Goal: Use online tool/utility: Utilize a website feature to perform a specific function

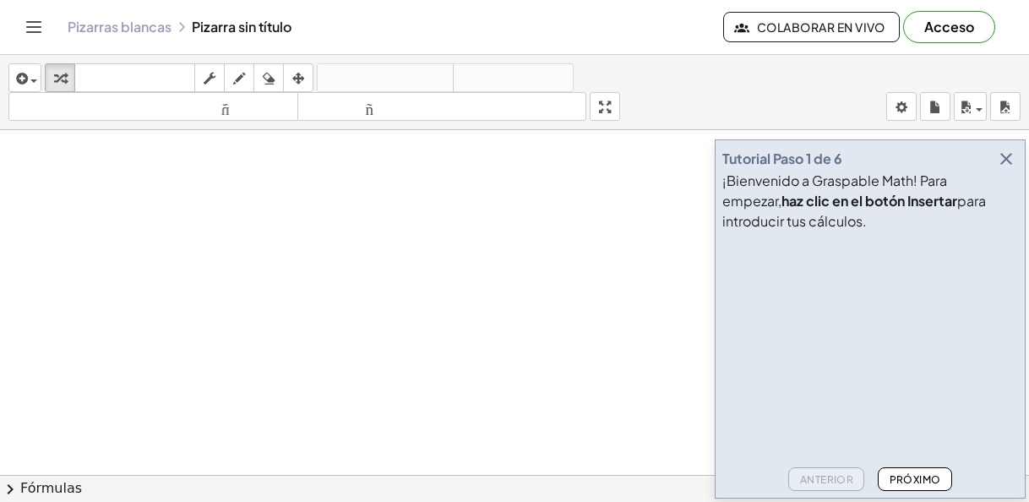
drag, startPoint x: 238, startPoint y: 229, endPoint x: 306, endPoint y: 200, distance: 74.2
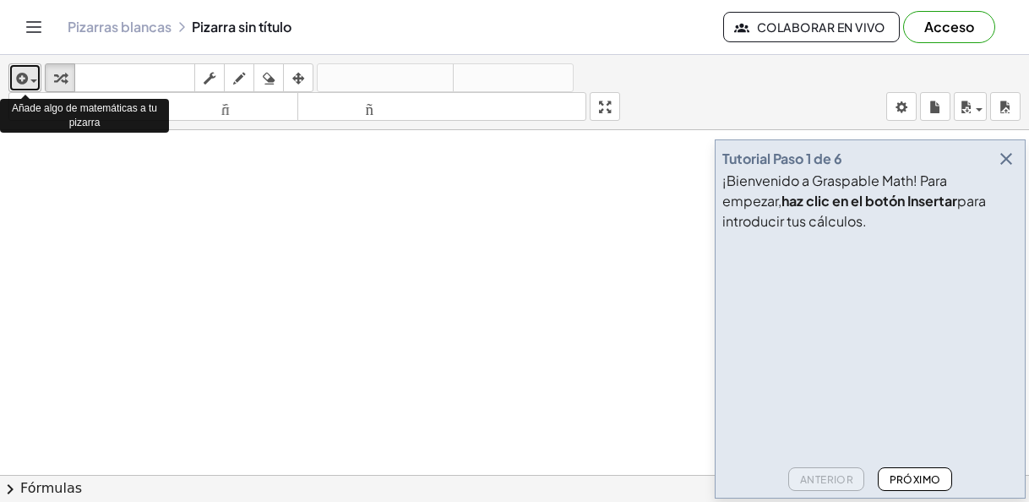
click at [31, 79] on span "button" at bounding box center [33, 80] width 7 height 3
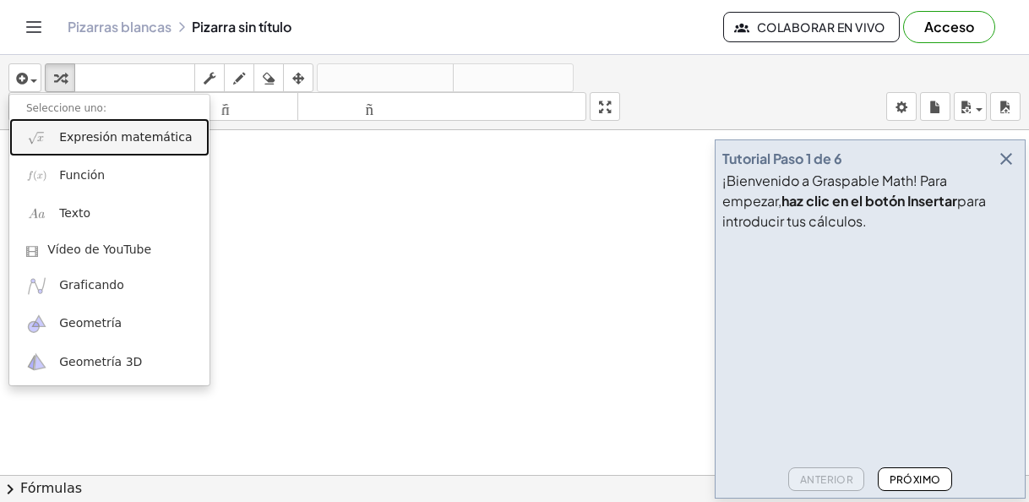
click at [111, 142] on font "Expresión matemática" at bounding box center [125, 137] width 133 height 14
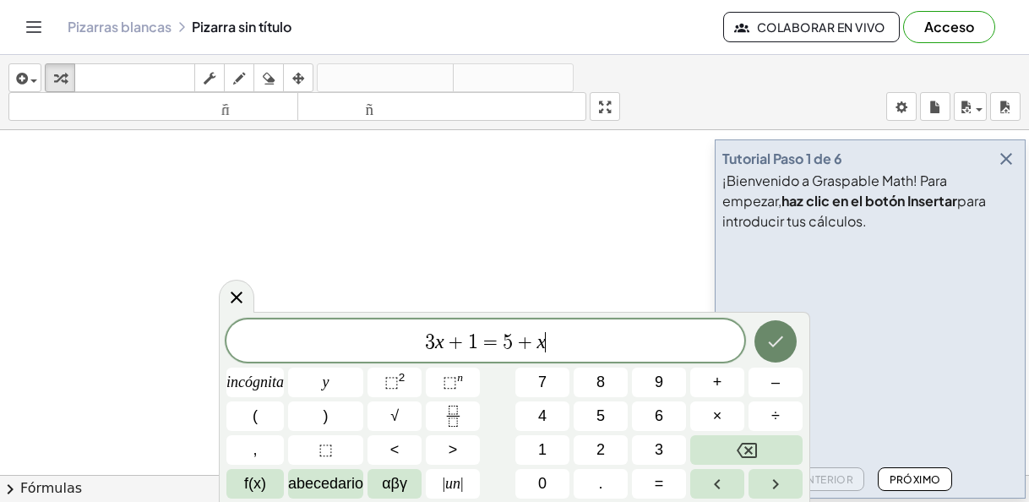
click at [772, 347] on icon "Hecho" at bounding box center [776, 341] width 20 height 20
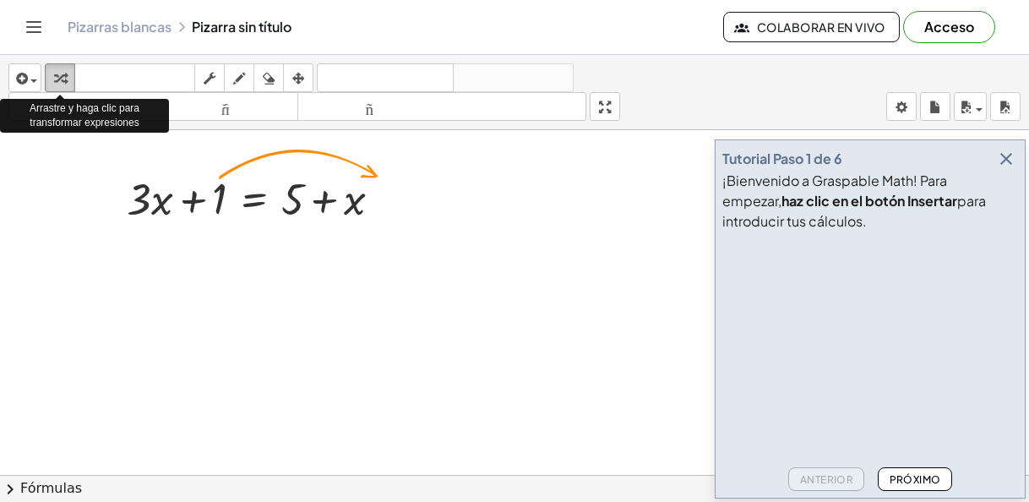
click at [61, 81] on icon "button" at bounding box center [60, 78] width 12 height 20
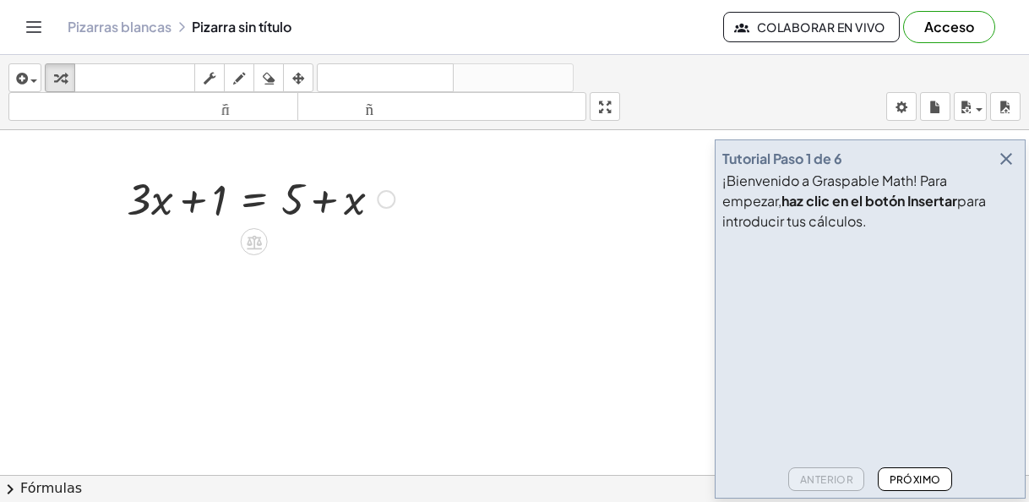
drag, startPoint x: 61, startPoint y: 82, endPoint x: 393, endPoint y: 200, distance: 352.6
click at [394, 201] on div "insertar Seleccione uno: Expresión matemática Función Texto Vídeo de YouTube Gr…" at bounding box center [514, 278] width 1029 height 447
click at [390, 199] on div at bounding box center [386, 199] width 19 height 19
click at [222, 199] on div at bounding box center [260, 197] width 285 height 57
click at [383, 199] on div "Arreglar un error Línea de transformación Copiar línea como LaTeX Derivación de…" at bounding box center [386, 199] width 19 height 19
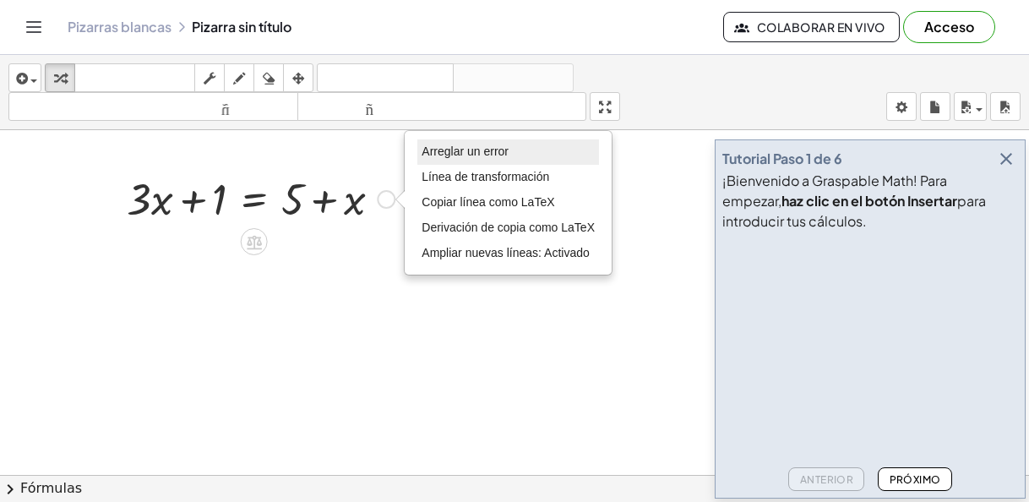
click at [452, 155] on font "Arreglar un error" at bounding box center [465, 152] width 87 height 14
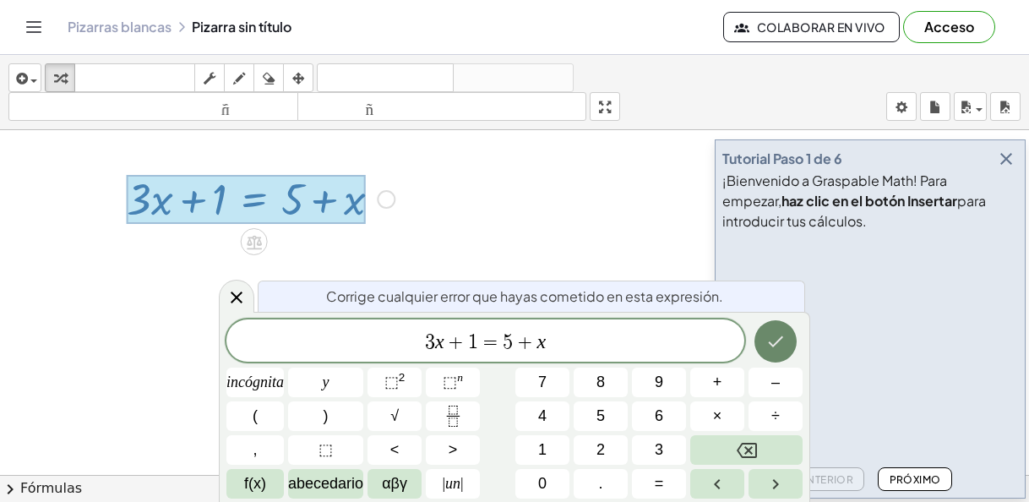
click at [775, 346] on icon "Hecho" at bounding box center [776, 341] width 20 height 20
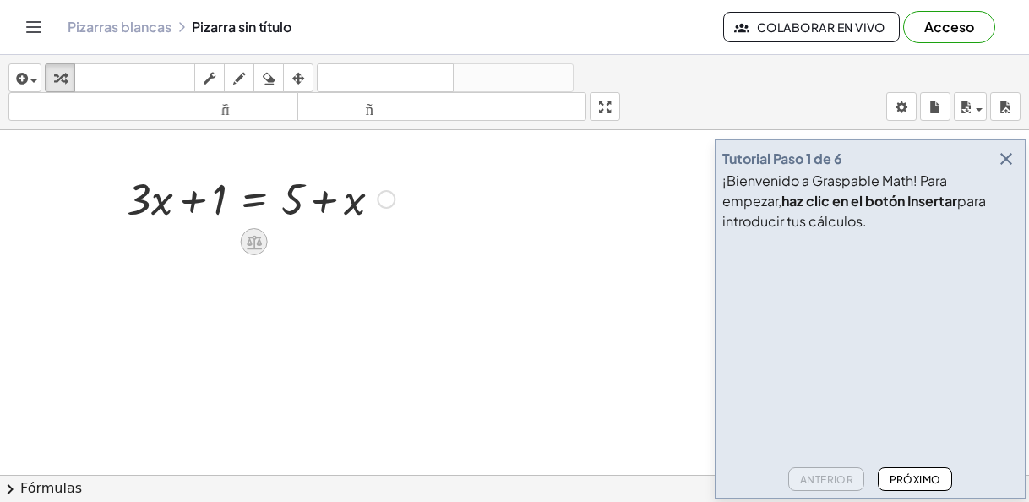
click at [252, 249] on icon at bounding box center [254, 242] width 15 height 14
click at [66, 79] on icon "button" at bounding box center [60, 78] width 12 height 20
drag, startPoint x: 213, startPoint y: 209, endPoint x: 405, endPoint y: 206, distance: 191.9
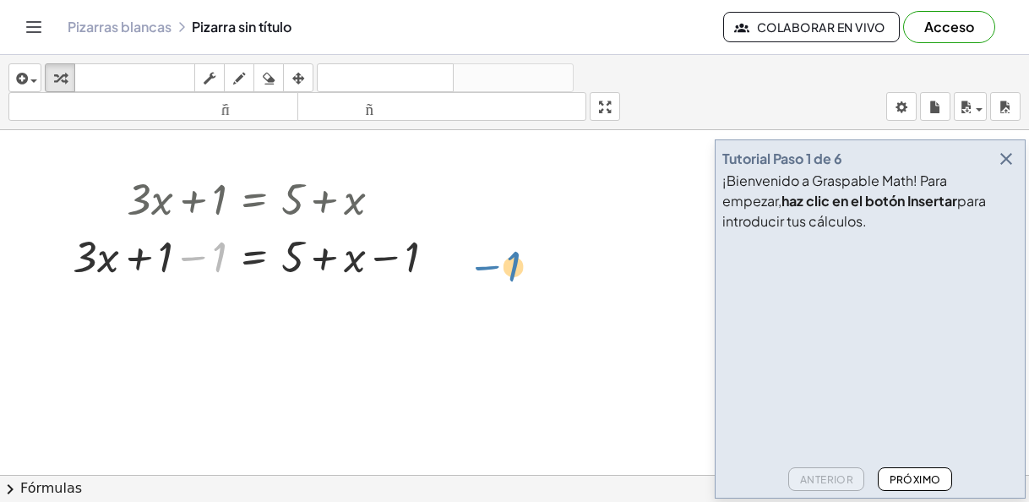
drag, startPoint x: 174, startPoint y: 265, endPoint x: 470, endPoint y: 276, distance: 296.0
drag, startPoint x: 164, startPoint y: 254, endPoint x: 467, endPoint y: 256, distance: 303.4
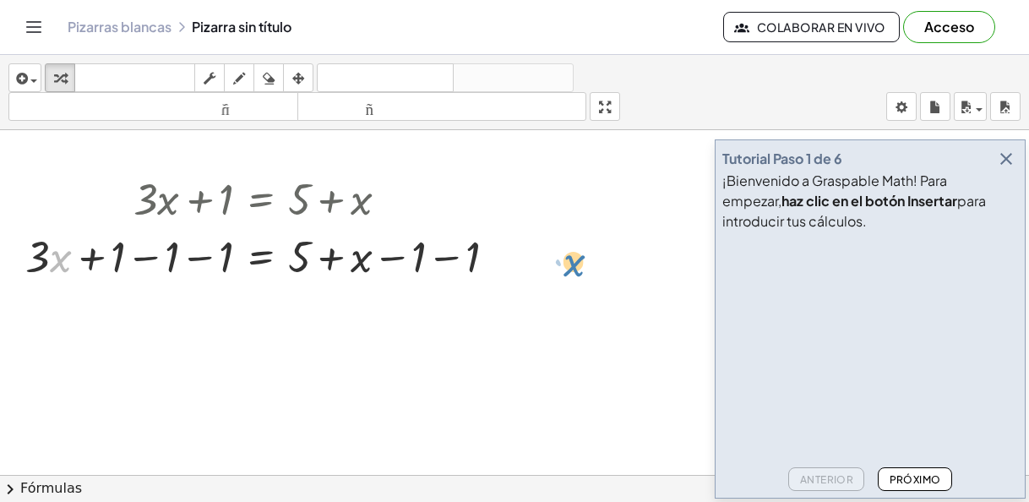
drag, startPoint x: 59, startPoint y: 267, endPoint x: 566, endPoint y: 273, distance: 507.2
drag, startPoint x: 298, startPoint y: 265, endPoint x: 190, endPoint y: 267, distance: 108.2
click at [190, 267] on div at bounding box center [267, 255] width 501 height 57
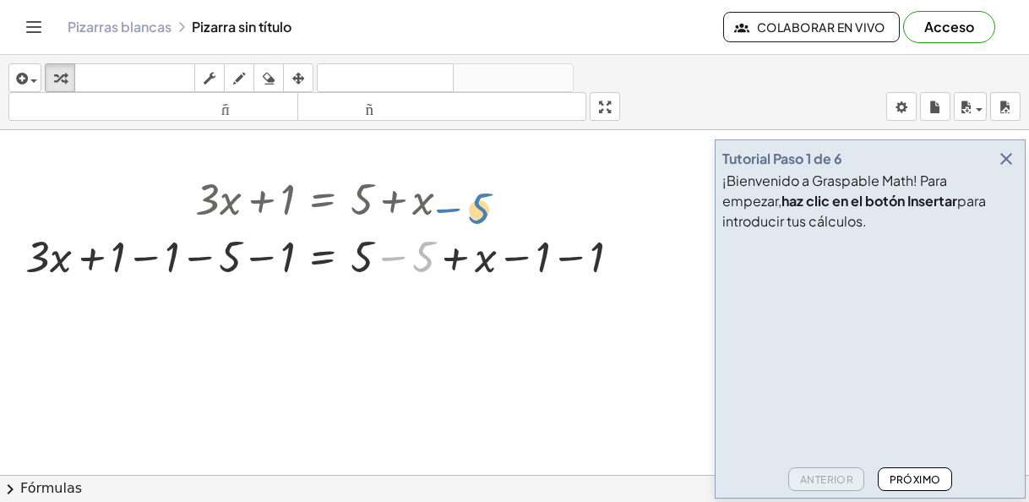
drag, startPoint x: 423, startPoint y: 269, endPoint x: 483, endPoint y: 224, distance: 74.2
click at [323, 199] on div "+ · 3 · x + 1 = + 5 + x + · 3 · x + 1 − 1 = + 5 + x − 1 + · 3 · x + 1 − 1 − 1 =…" at bounding box center [323, 199] width 0 height 0
drag, startPoint x: 479, startPoint y: 265, endPoint x: 3, endPoint y: 270, distance: 475.9
click at [3, 270] on div "+ · 3 · x + 1 = + 5 + x + · 3 · x + 1 − 1 = + 5 + x − 1 + · 3 · x + 1 − 1 − 1 =…" at bounding box center [323, 226] width 647 height 123
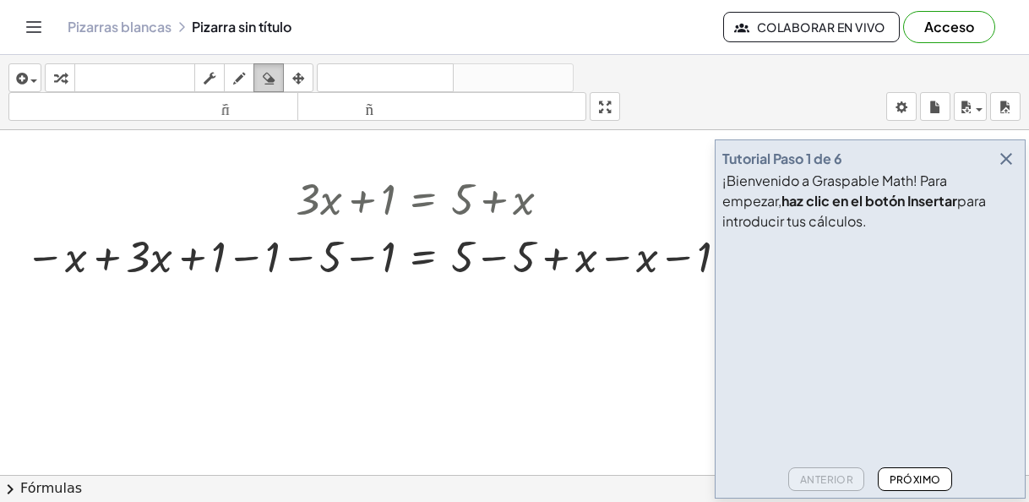
click at [270, 80] on icon "button" at bounding box center [269, 78] width 12 height 20
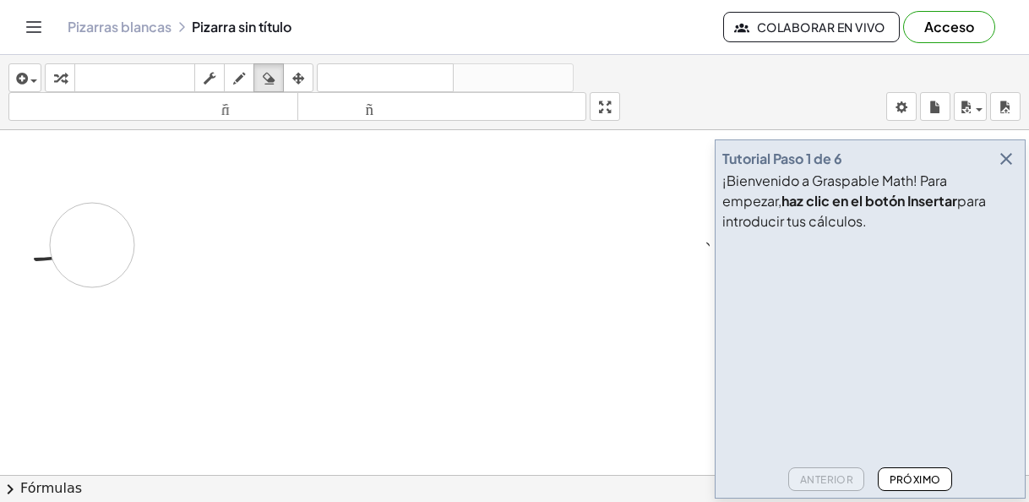
drag, startPoint x: 284, startPoint y: 261, endPoint x: 64, endPoint y: 254, distance: 219.9
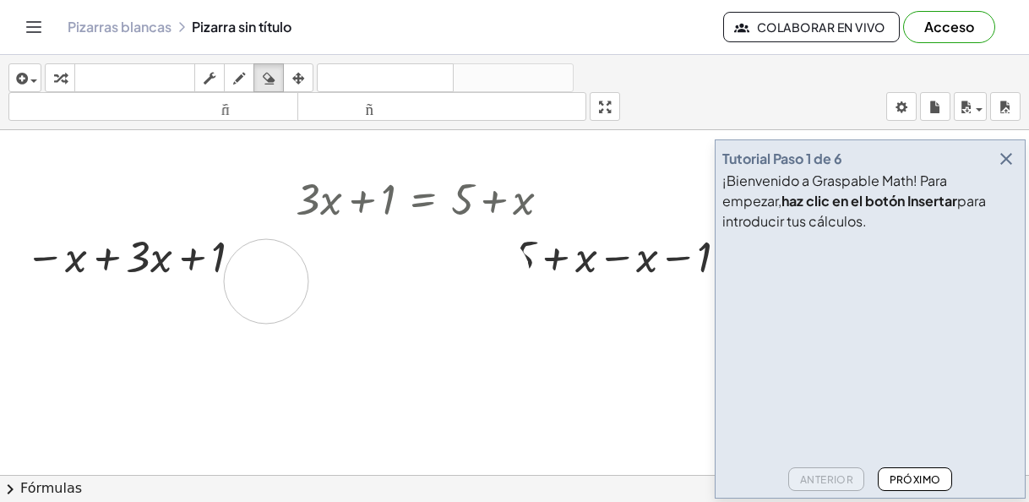
drag, startPoint x: 488, startPoint y: 275, endPoint x: 267, endPoint y: 281, distance: 220.7
drag, startPoint x: 194, startPoint y: 248, endPoint x: 482, endPoint y: 247, distance: 287.4
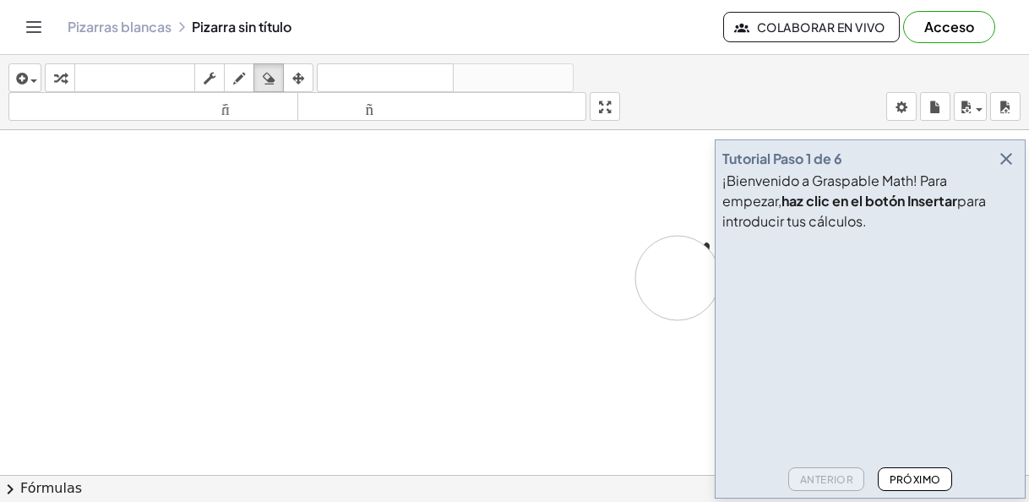
drag, startPoint x: 109, startPoint y: 250, endPoint x: 678, endPoint y: 278, distance: 569.5
drag, startPoint x: 690, startPoint y: 263, endPoint x: 441, endPoint y: 330, distance: 257.5
drag, startPoint x: 322, startPoint y: 272, endPoint x: 675, endPoint y: 277, distance: 353.3
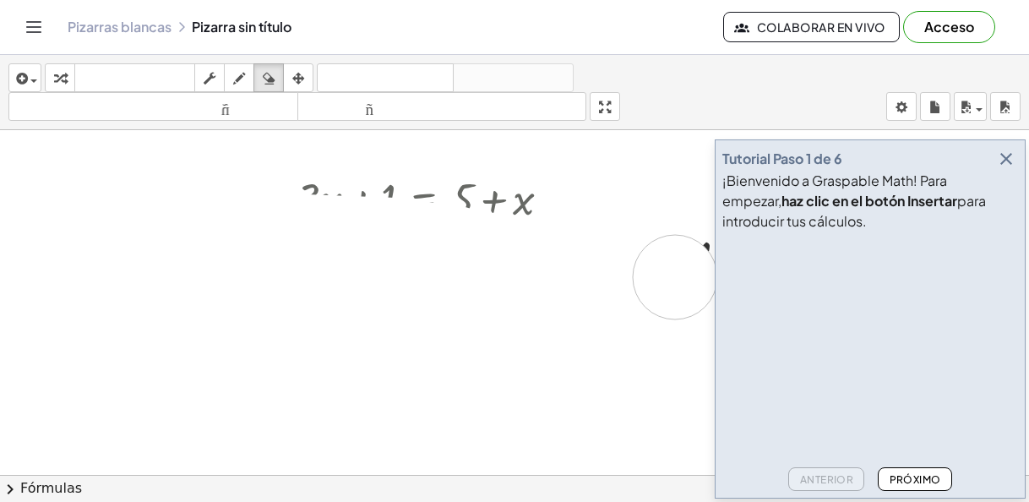
drag, startPoint x: 528, startPoint y: 259, endPoint x: 597, endPoint y: 254, distance: 68.6
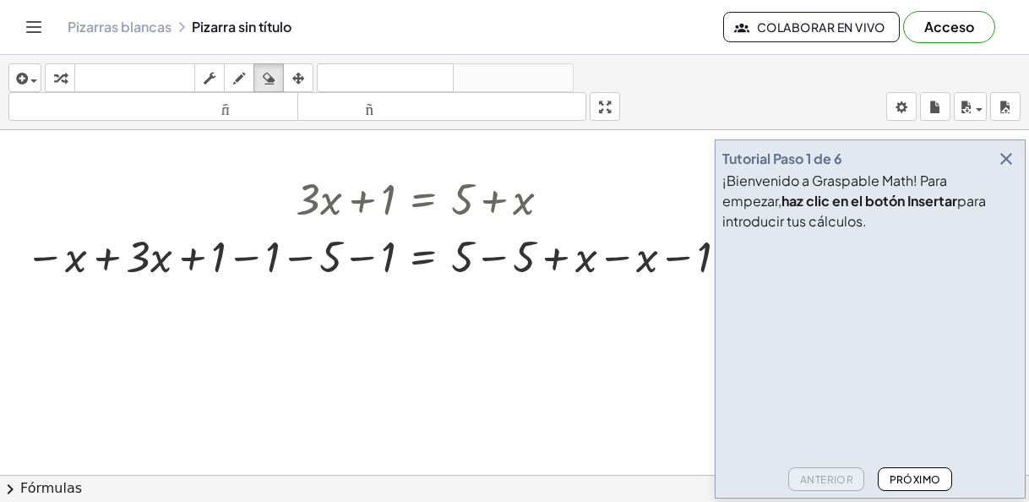
click at [1007, 160] on icon "button" at bounding box center [1006, 159] width 20 height 20
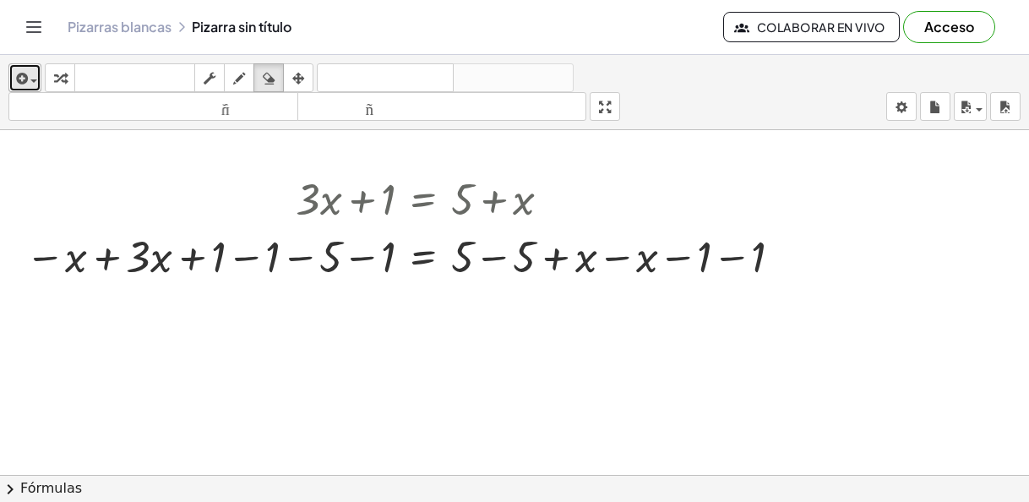
click at [37, 80] on button "insertar" at bounding box center [24, 77] width 33 height 29
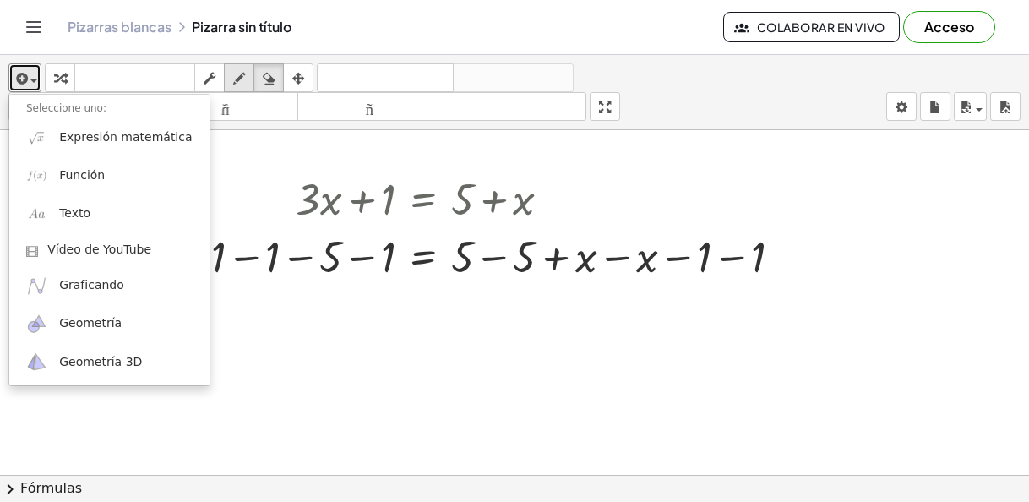
click at [244, 80] on icon "button" at bounding box center [239, 78] width 12 height 20
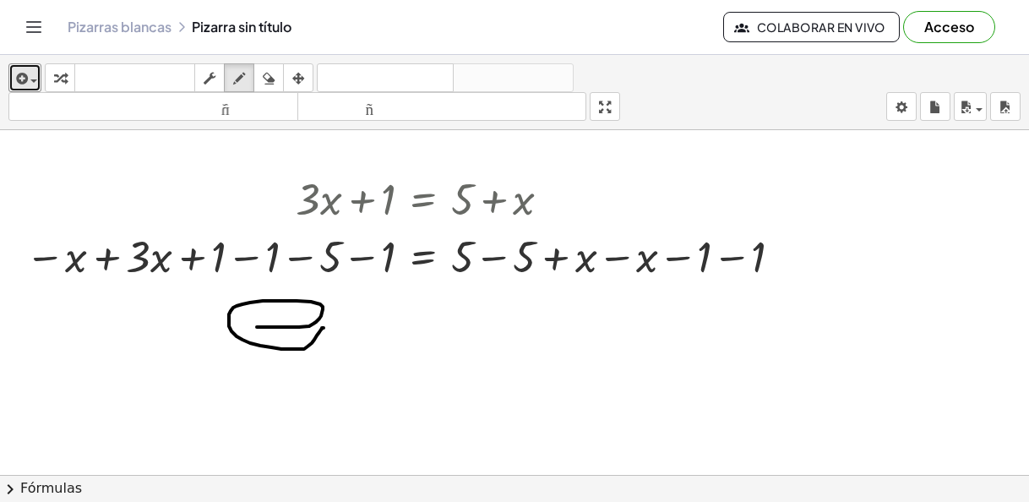
drag, startPoint x: 257, startPoint y: 327, endPoint x: 330, endPoint y: 328, distance: 73.5
drag, startPoint x: 433, startPoint y: 362, endPoint x: 494, endPoint y: 328, distance: 70.4
drag, startPoint x: 545, startPoint y: 322, endPoint x: 560, endPoint y: 320, distance: 15.3
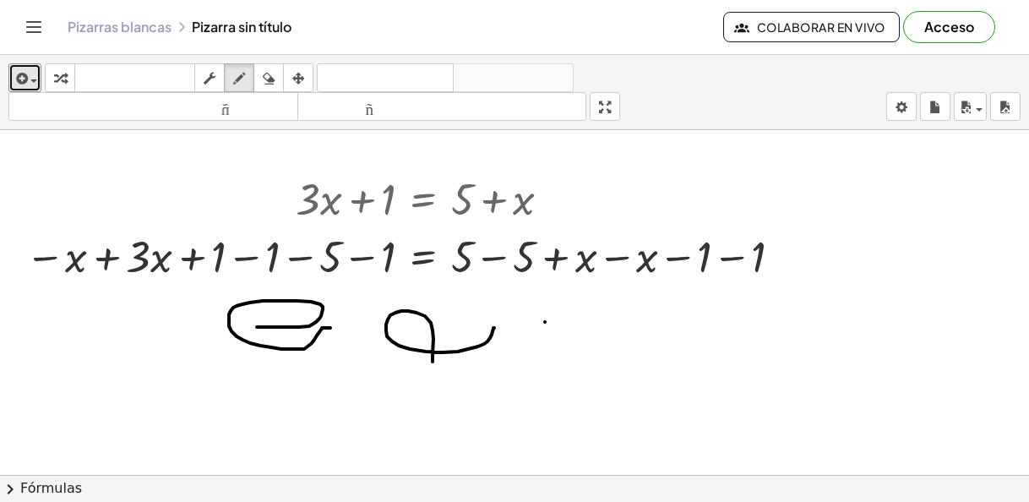
drag, startPoint x: 541, startPoint y: 314, endPoint x: 537, endPoint y: 343, distance: 29.9
drag, startPoint x: 636, startPoint y: 361, endPoint x: 658, endPoint y: 358, distance: 22.2
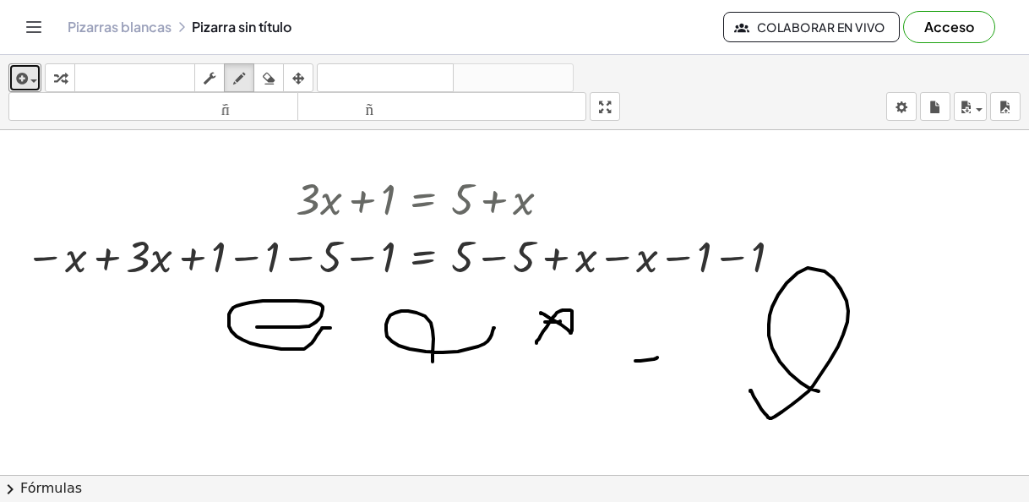
drag, startPoint x: 751, startPoint y: 391, endPoint x: 799, endPoint y: 334, distance: 75.0
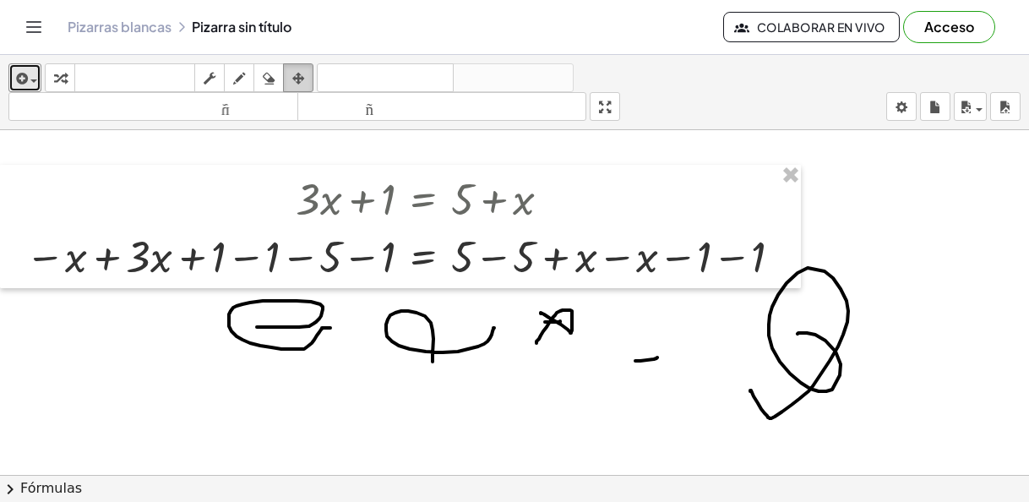
click at [299, 87] on icon "button" at bounding box center [298, 78] width 12 height 20
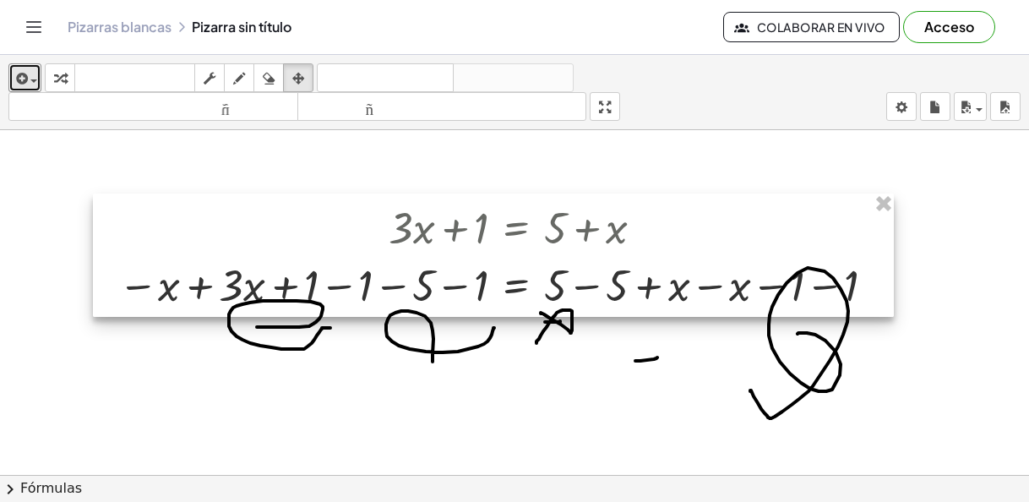
drag, startPoint x: 276, startPoint y: 197, endPoint x: 369, endPoint y: 228, distance: 98.1
click at [369, 228] on div at bounding box center [493, 255] width 801 height 123
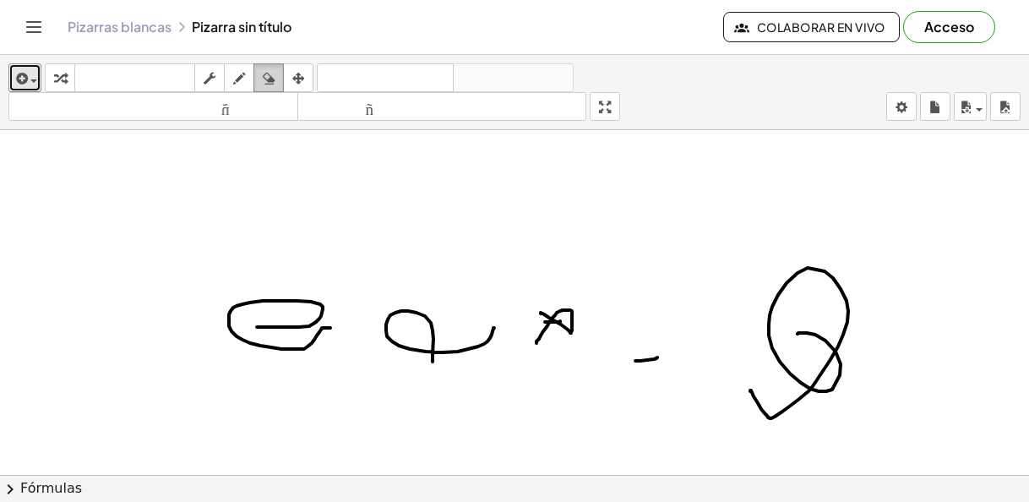
click at [262, 78] on div "button" at bounding box center [269, 78] width 22 height 20
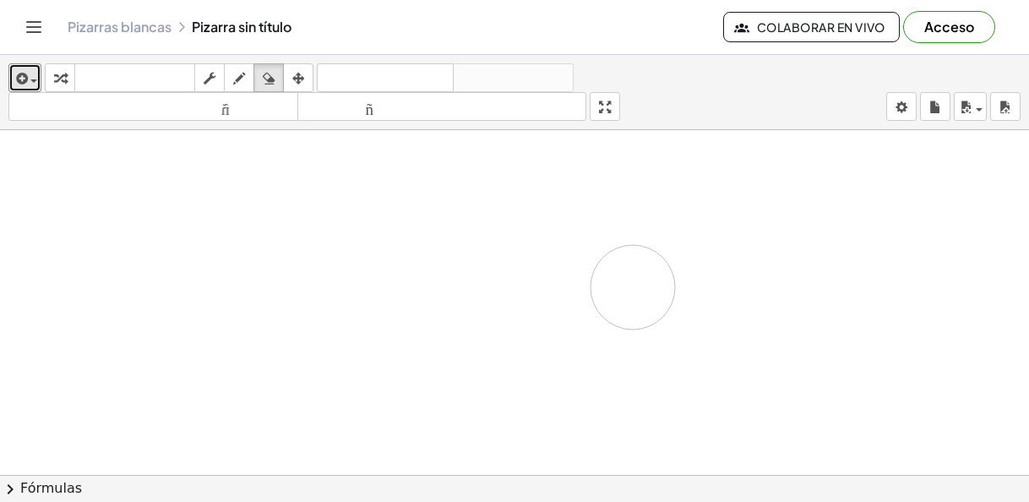
drag, startPoint x: 256, startPoint y: 269, endPoint x: 633, endPoint y: 287, distance: 377.4
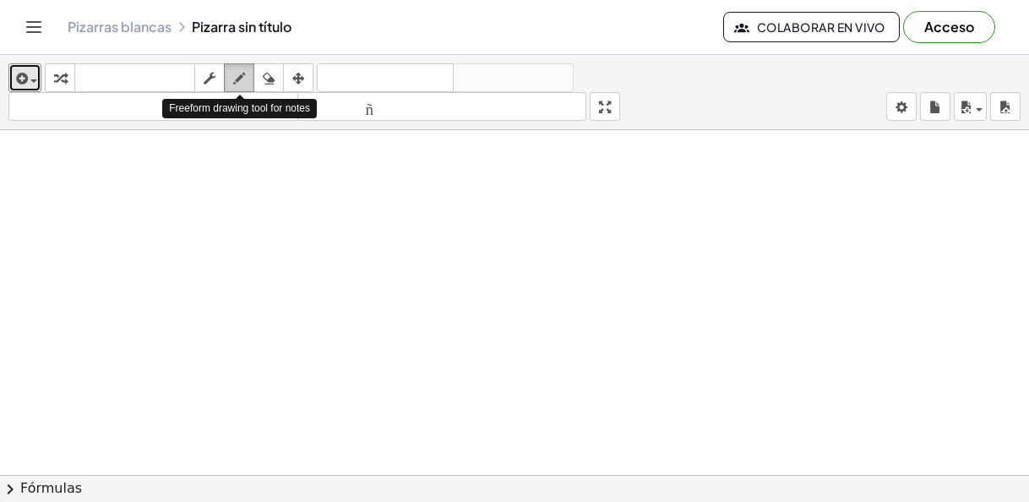
click at [237, 71] on icon "button" at bounding box center [239, 78] width 12 height 20
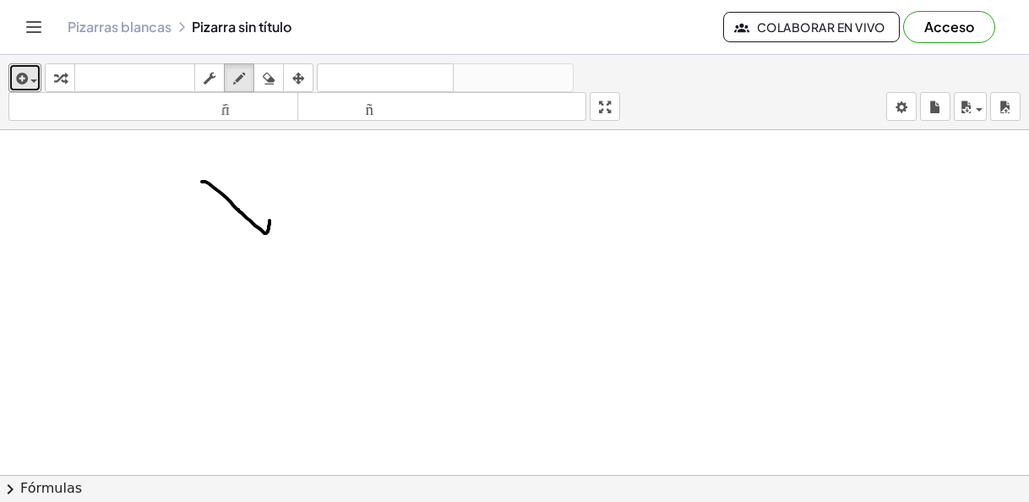
drag, startPoint x: 202, startPoint y: 182, endPoint x: 270, endPoint y: 221, distance: 78.0
drag, startPoint x: 255, startPoint y: 172, endPoint x: 210, endPoint y: 242, distance: 83.7
drag, startPoint x: 293, startPoint y: 188, endPoint x: 293, endPoint y: 217, distance: 28.7
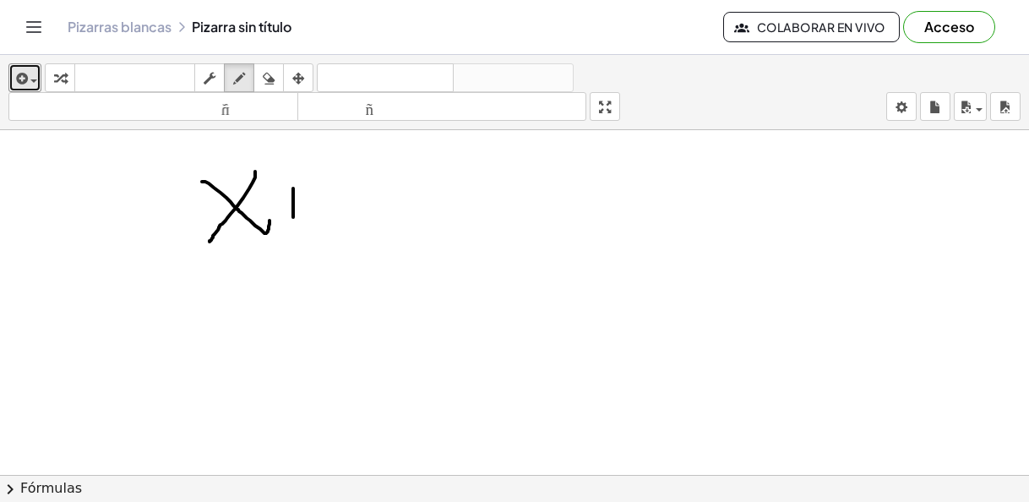
drag, startPoint x: 281, startPoint y: 202, endPoint x: 309, endPoint y: 205, distance: 28.9
drag, startPoint x: 331, startPoint y: 174, endPoint x: 312, endPoint y: 259, distance: 87.6
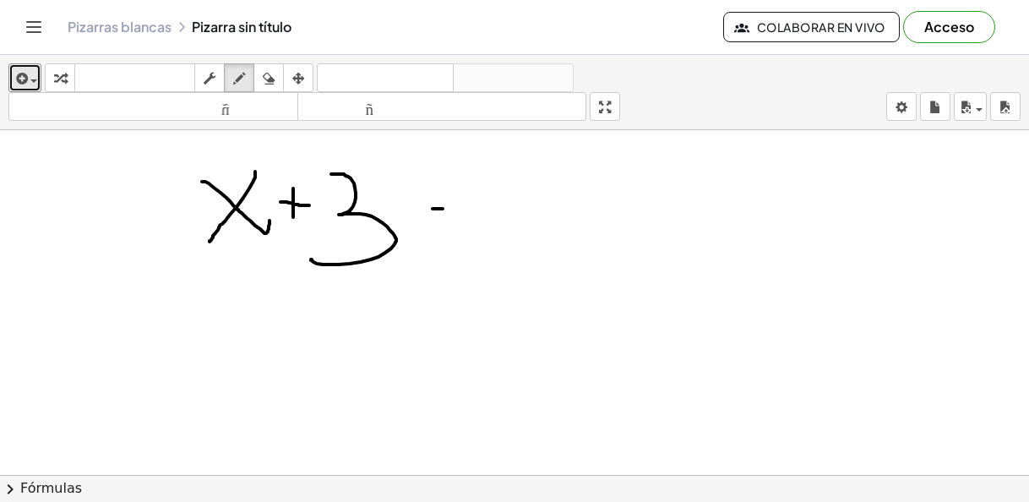
drag, startPoint x: 433, startPoint y: 209, endPoint x: 451, endPoint y: 209, distance: 18.6
drag, startPoint x: 440, startPoint y: 221, endPoint x: 462, endPoint y: 221, distance: 22.0
drag, startPoint x: 483, startPoint y: 169, endPoint x: 496, endPoint y: 246, distance: 78.1
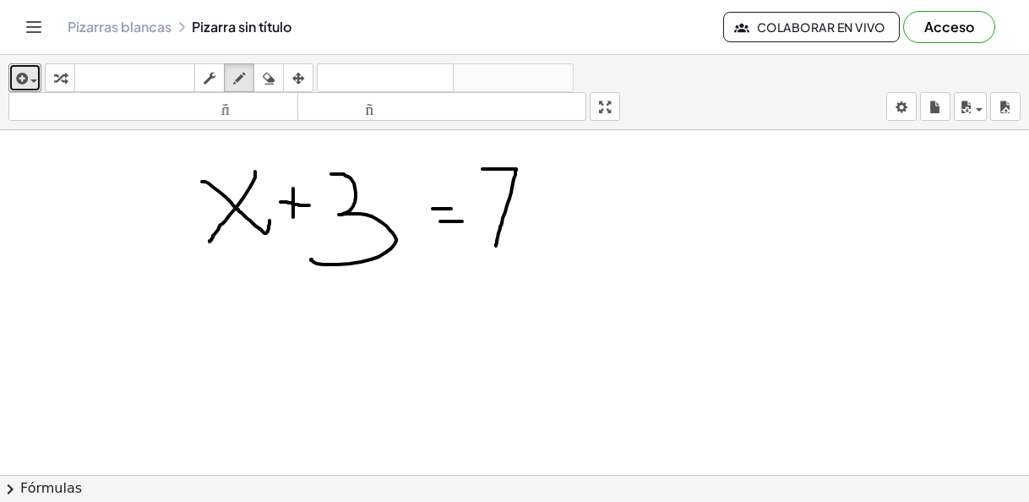
drag, startPoint x: 494, startPoint y: 205, endPoint x: 521, endPoint y: 207, distance: 27.9
click at [63, 74] on icon "button" at bounding box center [60, 78] width 12 height 20
drag, startPoint x: 57, startPoint y: 74, endPoint x: 341, endPoint y: 205, distance: 313.5
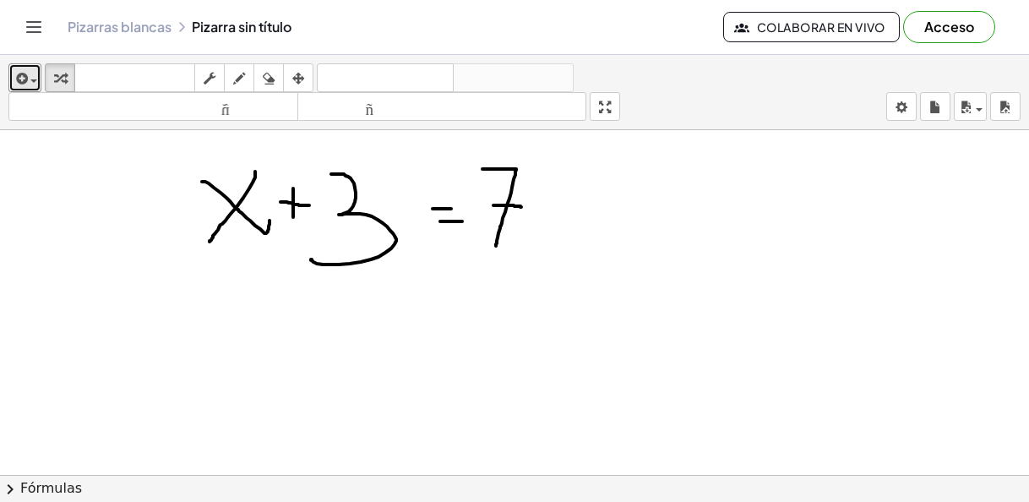
click at [341, 206] on div "insertar Seleccione uno: Expresión matemática Función Texto Vídeo de YouTube Gr…" at bounding box center [514, 278] width 1029 height 447
drag, startPoint x: 352, startPoint y: 208, endPoint x: 617, endPoint y: 223, distance: 265.0
drag, startPoint x: 343, startPoint y: 216, endPoint x: 609, endPoint y: 219, distance: 265.4
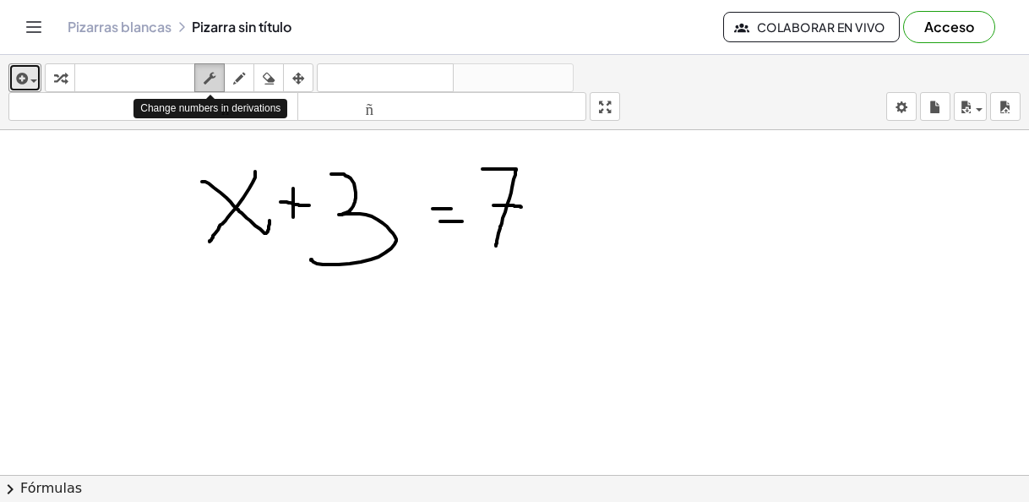
click at [207, 78] on icon "button" at bounding box center [210, 78] width 12 height 20
click at [210, 74] on icon "button" at bounding box center [210, 78] width 12 height 20
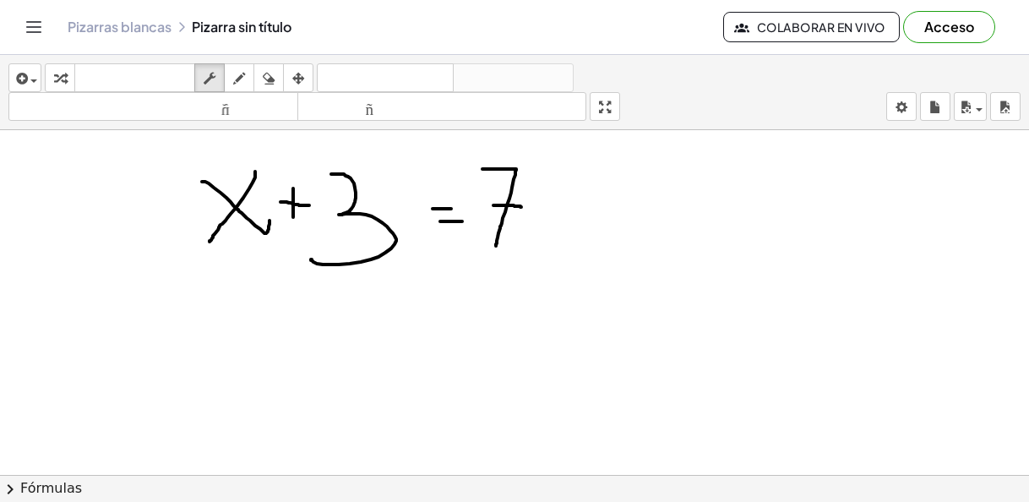
click at [305, 57] on div "insertar Seleccione uno: Expresión matemática Función Texto Vídeo de YouTube Gr…" at bounding box center [514, 92] width 1029 height 75
click at [292, 84] on div "button" at bounding box center [298, 78] width 22 height 20
drag, startPoint x: 161, startPoint y: 167, endPoint x: 631, endPoint y: 276, distance: 482.4
drag, startPoint x: 371, startPoint y: 221, endPoint x: 581, endPoint y: 210, distance: 209.9
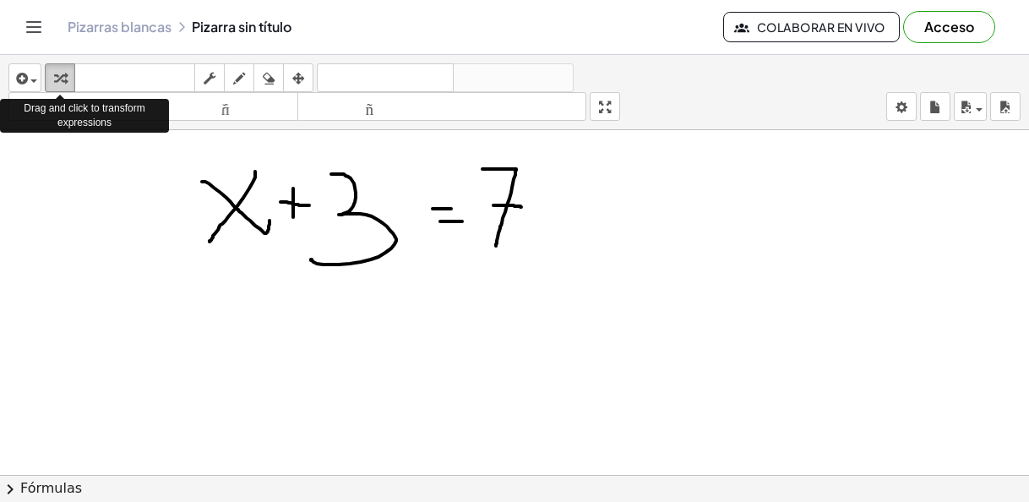
click at [51, 79] on div "button" at bounding box center [60, 78] width 22 height 20
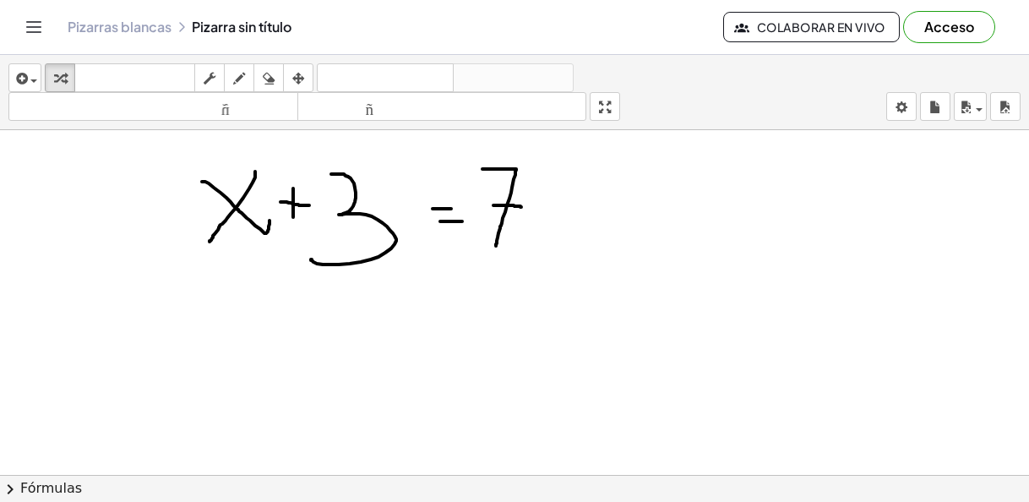
drag, startPoint x: 237, startPoint y: 208, endPoint x: 587, endPoint y: 194, distance: 350.2
drag, startPoint x: 340, startPoint y: 214, endPoint x: 494, endPoint y: 266, distance: 162.5
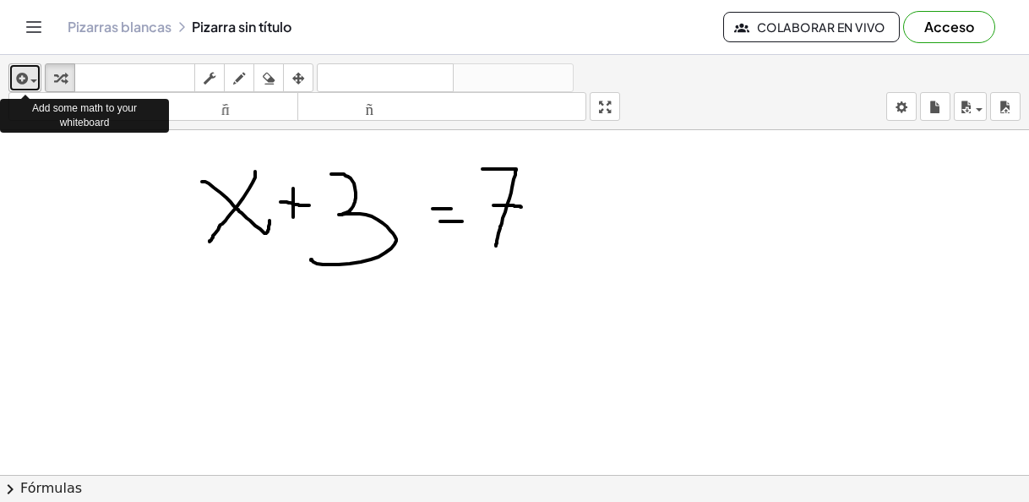
click at [30, 77] on span "button" at bounding box center [29, 80] width 3 height 12
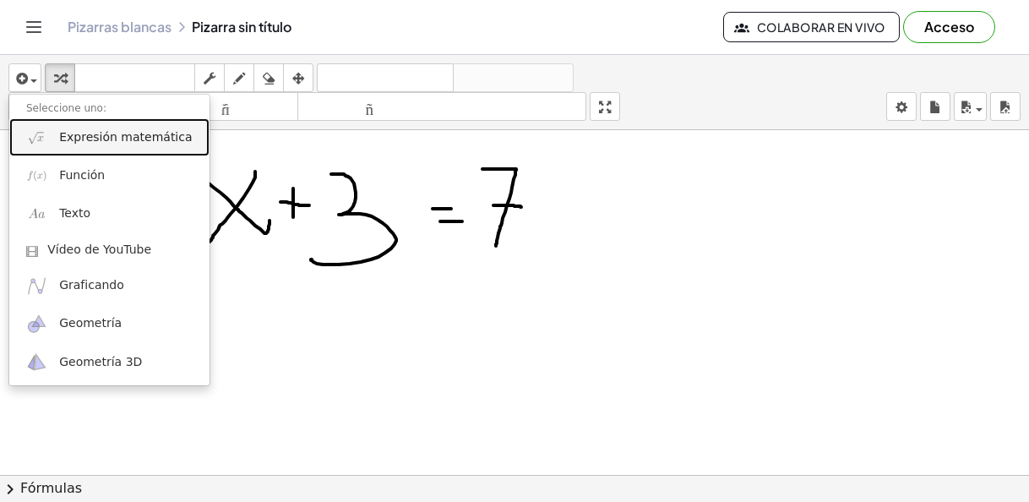
click at [79, 142] on font "Expresión matemática" at bounding box center [125, 137] width 133 height 14
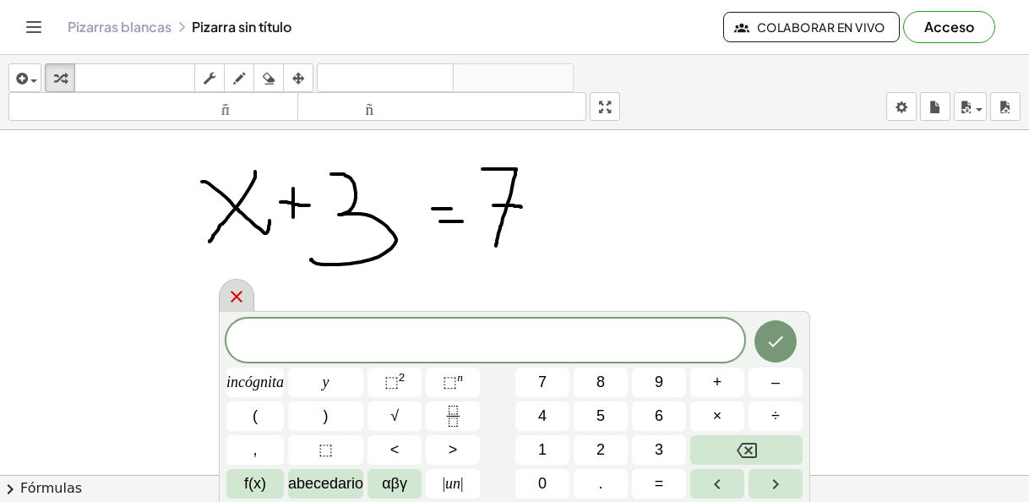
click at [233, 293] on icon at bounding box center [237, 297] width 12 height 12
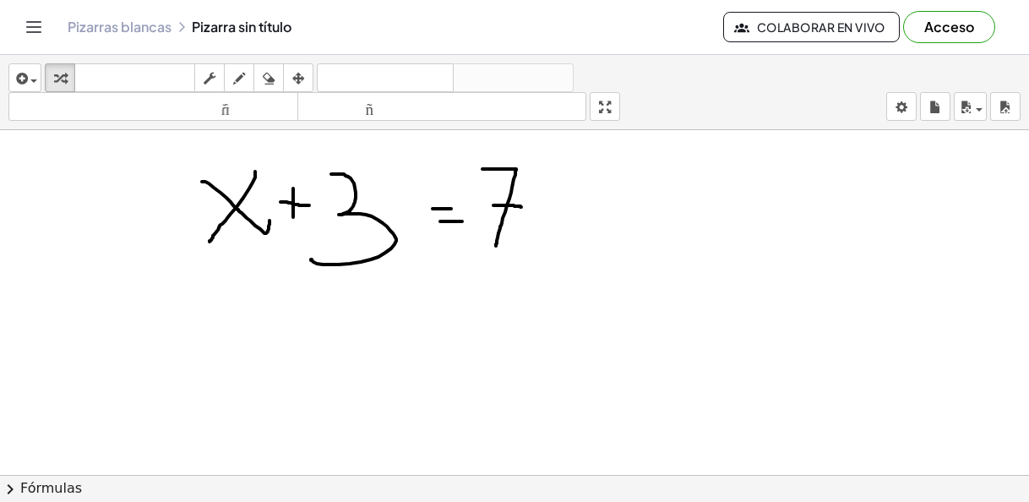
drag, startPoint x: 189, startPoint y: 172, endPoint x: 652, endPoint y: 231, distance: 466.8
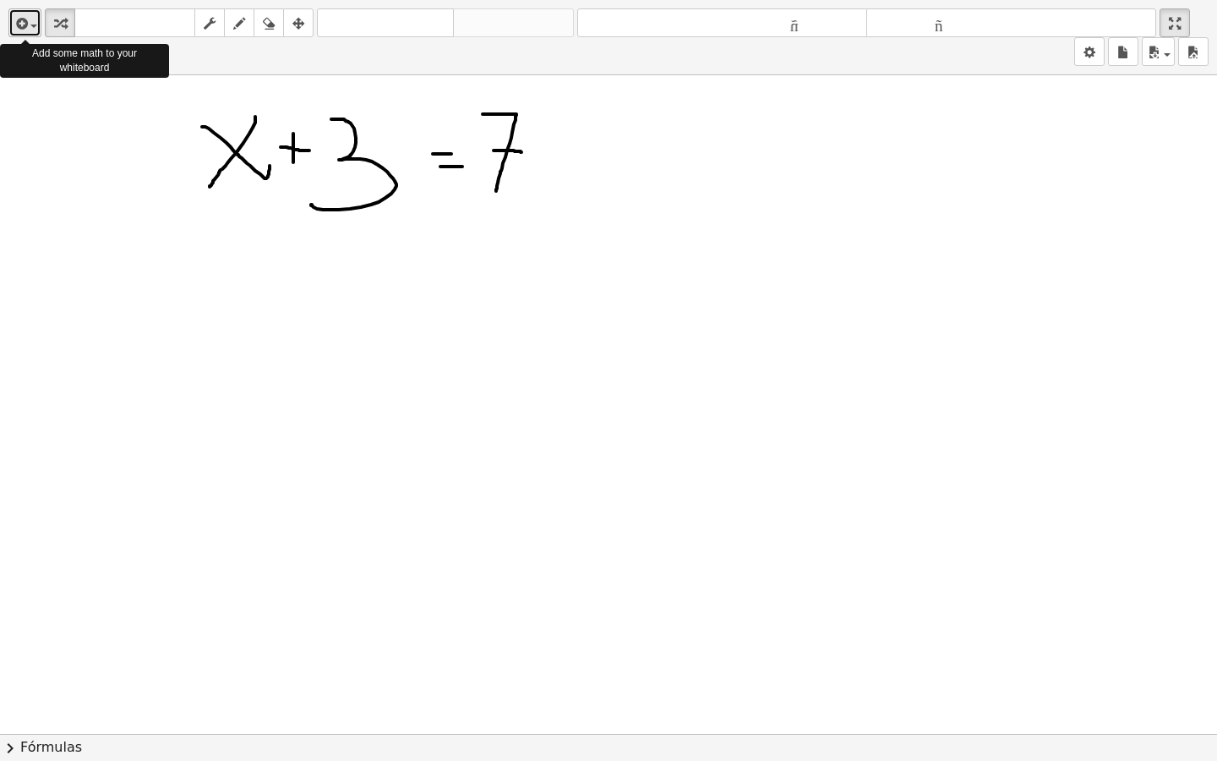
click at [26, 30] on icon "button" at bounding box center [20, 24] width 15 height 20
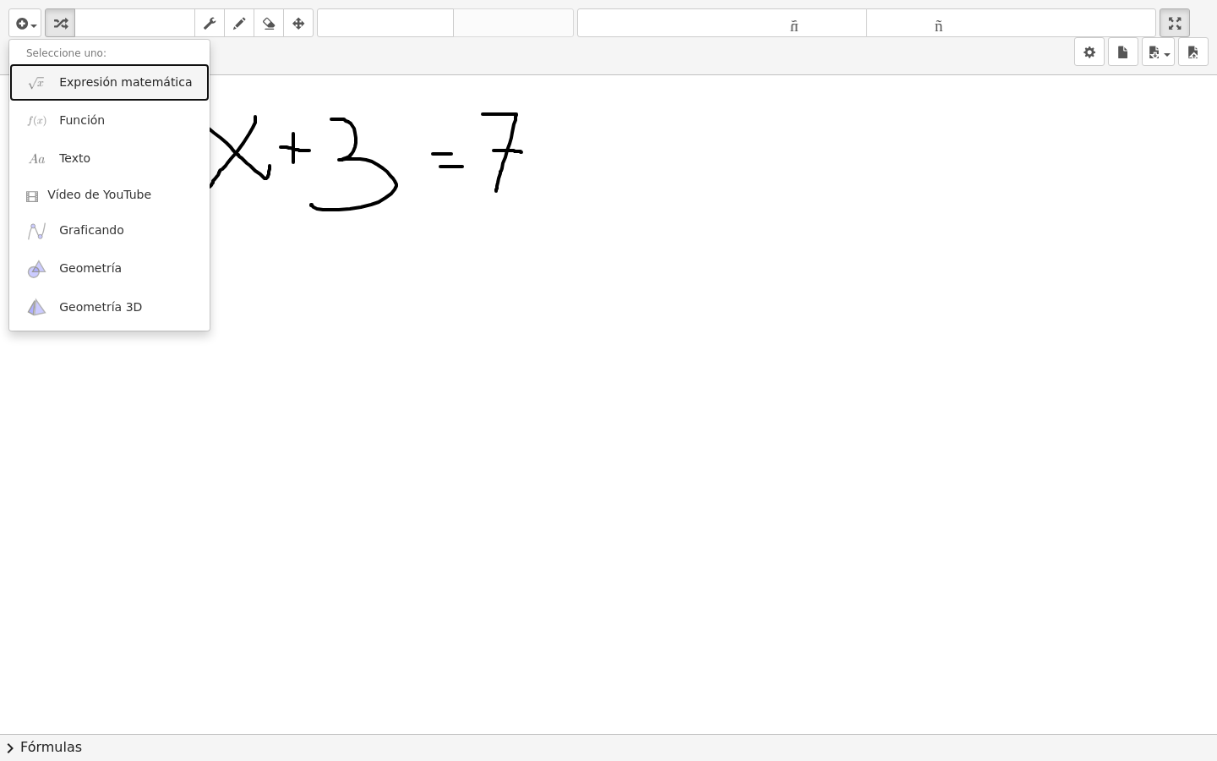
click at [54, 95] on link "Expresión matemática" at bounding box center [109, 82] width 200 height 38
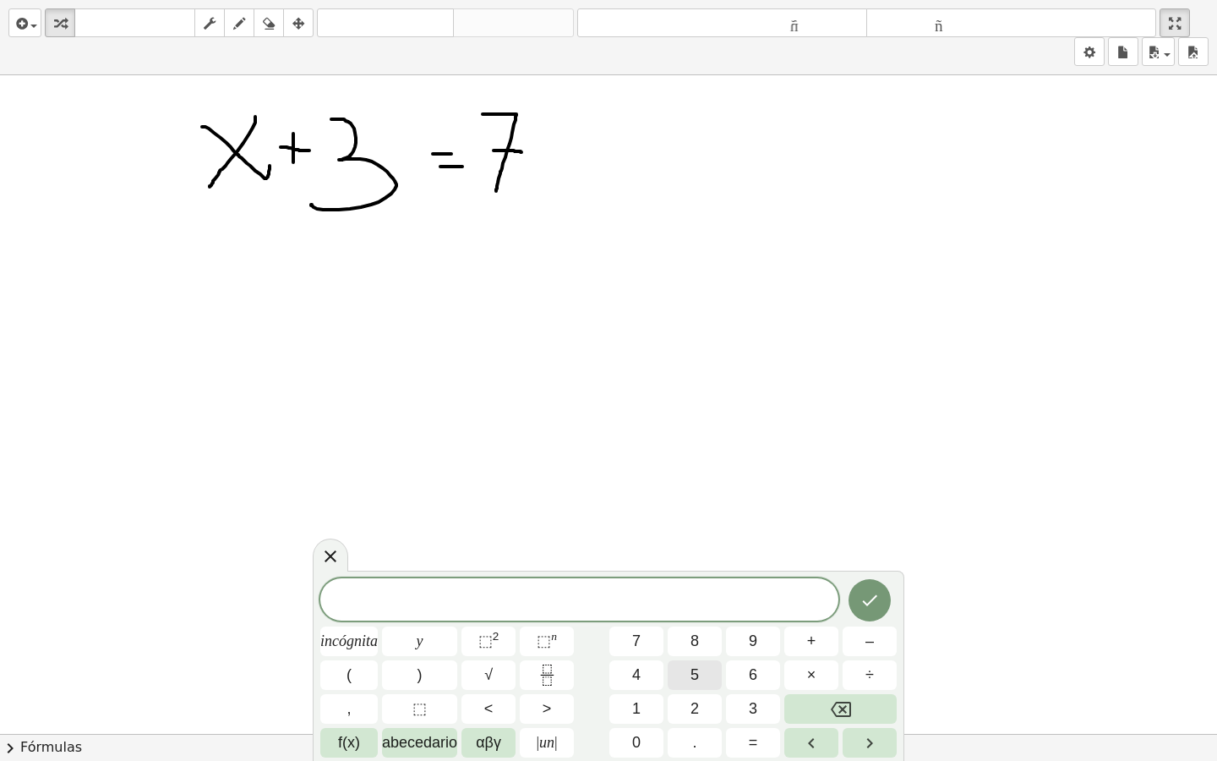
click at [689, 501] on button "5" at bounding box center [695, 675] width 54 height 30
click at [784, 501] on div "5 ​ incógnita y ⬚ 2 ⬚ n 7 8 9 + – ( ) √ 4 5 6 × ÷ , ⬚ < > 1 2 3 f(x) abecedario…" at bounding box center [608, 667] width 576 height 179
click at [791, 501] on button "×" at bounding box center [811, 675] width 54 height 30
click at [837, 501] on icon "Retroceso" at bounding box center [841, 709] width 20 height 20
drag, startPoint x: 325, startPoint y: 573, endPoint x: 336, endPoint y: 483, distance: 91.0
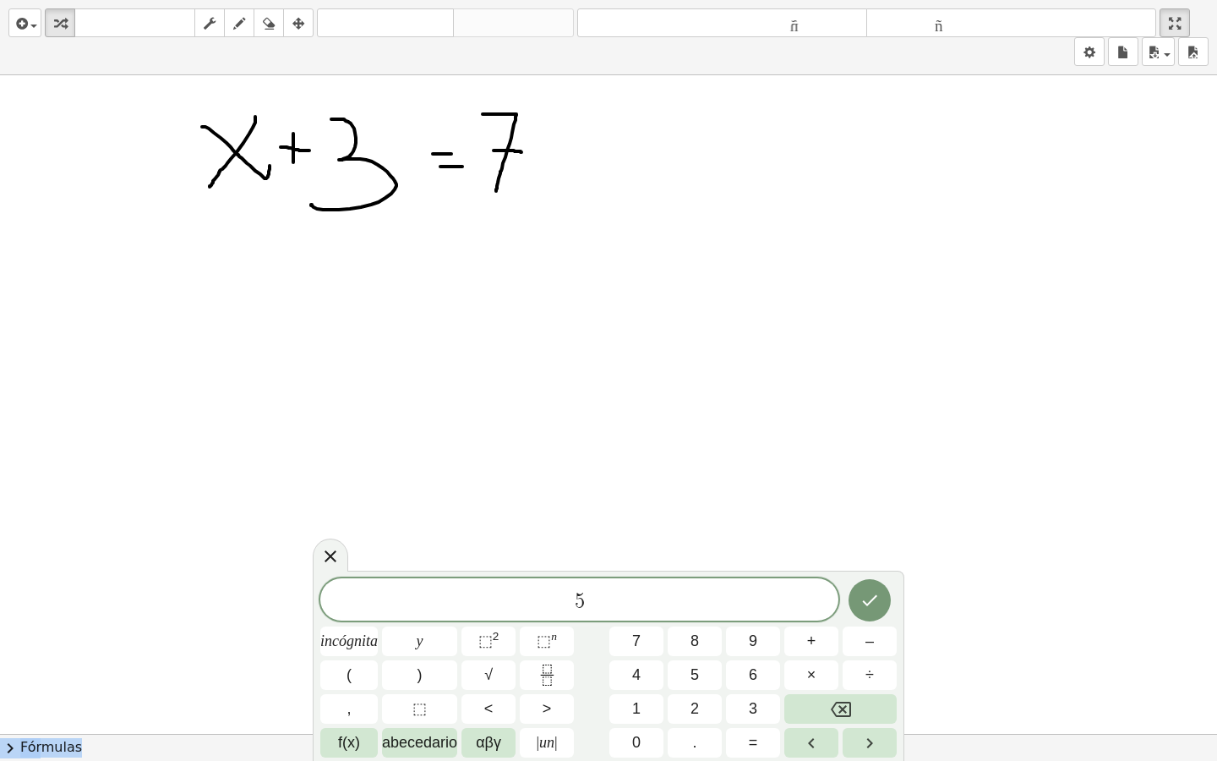
click at [335, 482] on div "insertar Seleccione uno: Expresión matemática Función Texto Vídeo de YouTube Gr…" at bounding box center [608, 380] width 1217 height 761
click at [352, 501] on font "incógnita" at bounding box center [348, 640] width 57 height 17
click at [811, 501] on font "+" at bounding box center [811, 640] width 9 height 17
click at [339, 501] on font "incógnita" at bounding box center [348, 640] width 57 height 17
click at [741, 501] on button "=" at bounding box center [753, 743] width 54 height 30
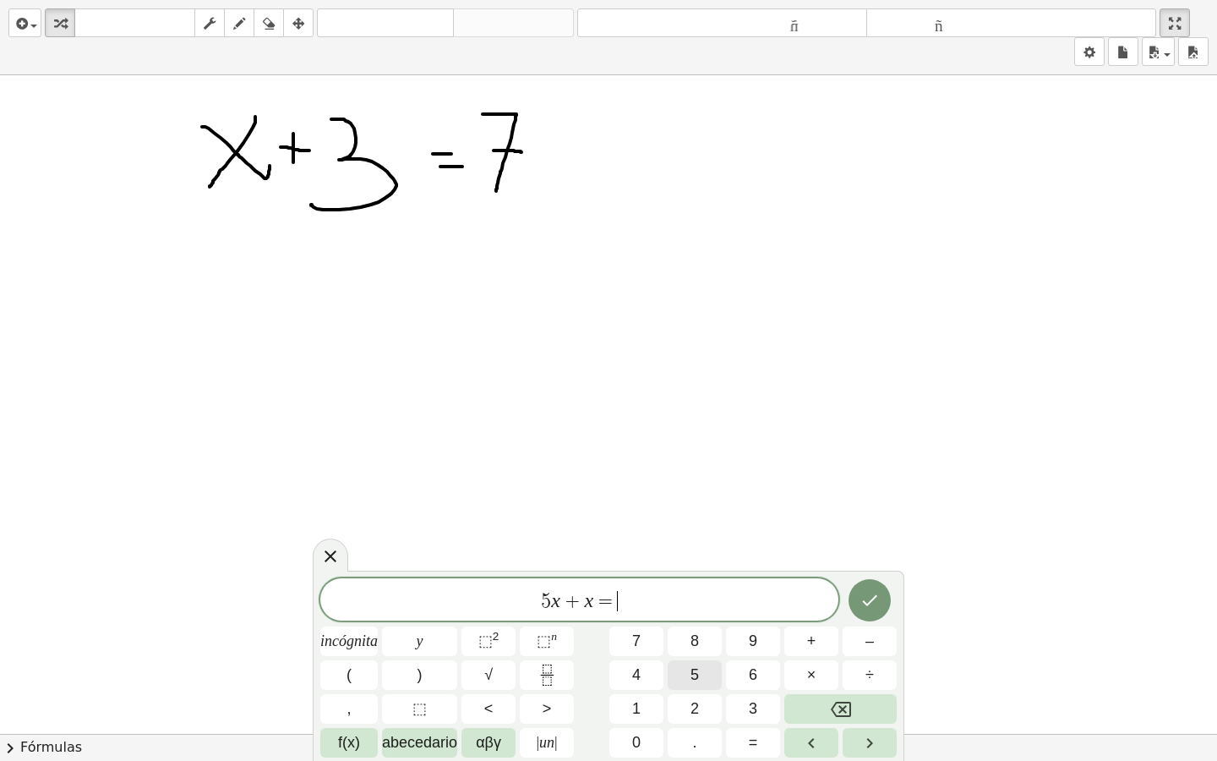
click at [689, 501] on button "5" at bounding box center [695, 675] width 54 height 30
click at [807, 501] on font "+" at bounding box center [811, 640] width 9 height 17
click at [641, 501] on font "4" at bounding box center [636, 674] width 8 height 17
click at [344, 501] on font "incógnita" at bounding box center [348, 640] width 57 height 17
click at [877, 501] on icon "Hecho" at bounding box center [870, 600] width 20 height 20
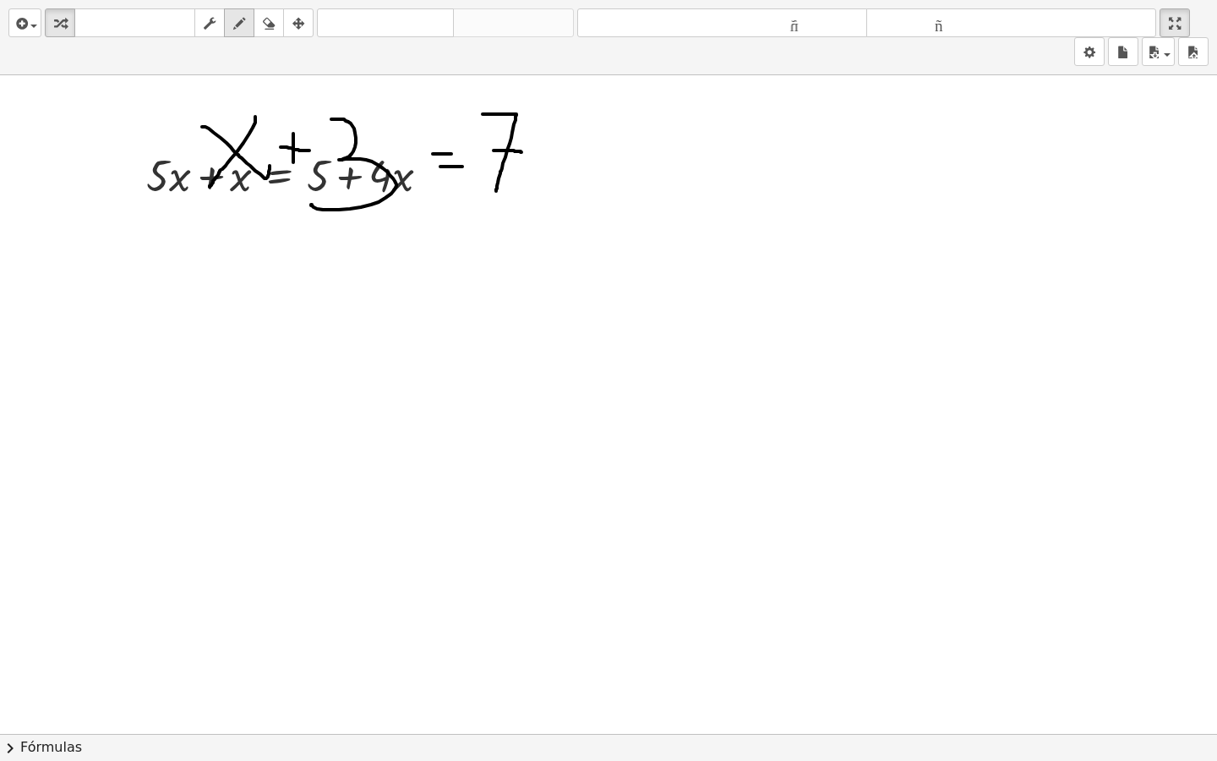
click at [245, 28] on icon "button" at bounding box center [239, 24] width 12 height 20
click at [272, 27] on icon "button" at bounding box center [269, 24] width 12 height 20
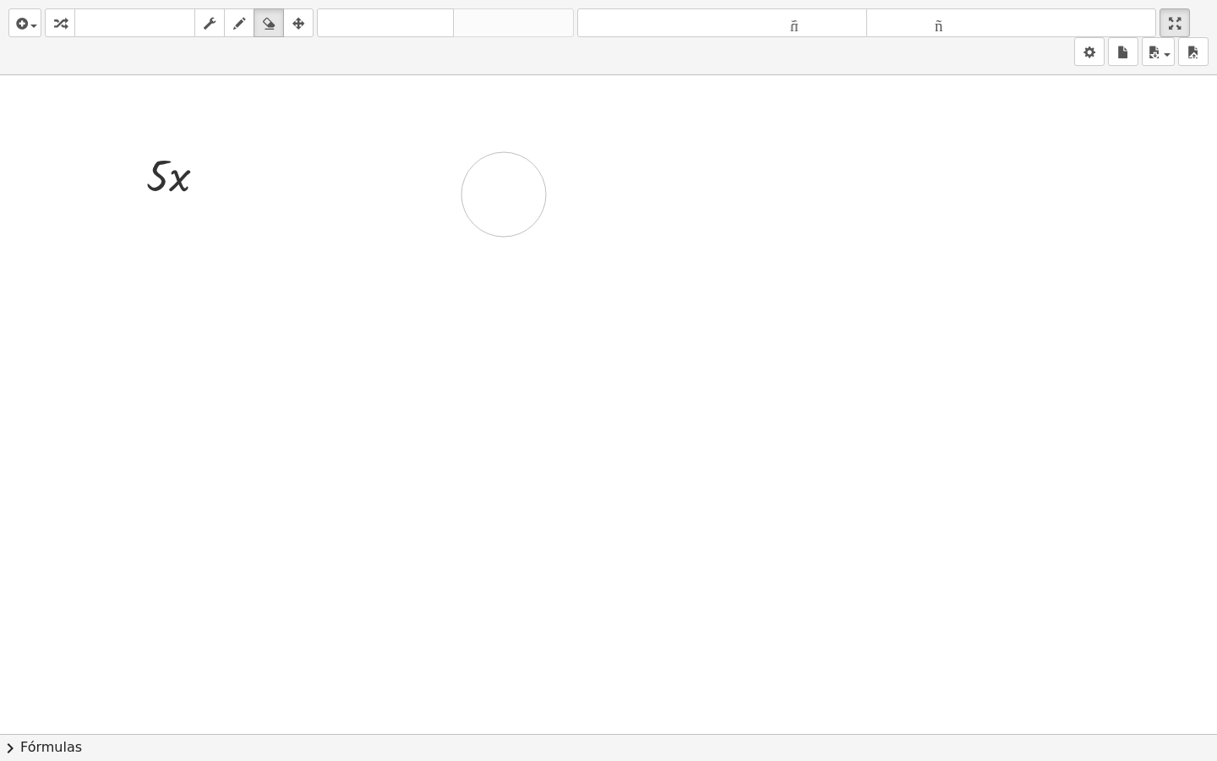
drag, startPoint x: 244, startPoint y: 104, endPoint x: 502, endPoint y: 206, distance: 277.3
click at [502, 206] on div at bounding box center [608, 733] width 1217 height 1317
click at [57, 13] on div "button" at bounding box center [60, 23] width 22 height 20
drag, startPoint x: 396, startPoint y: 186, endPoint x: 105, endPoint y: 185, distance: 291.6
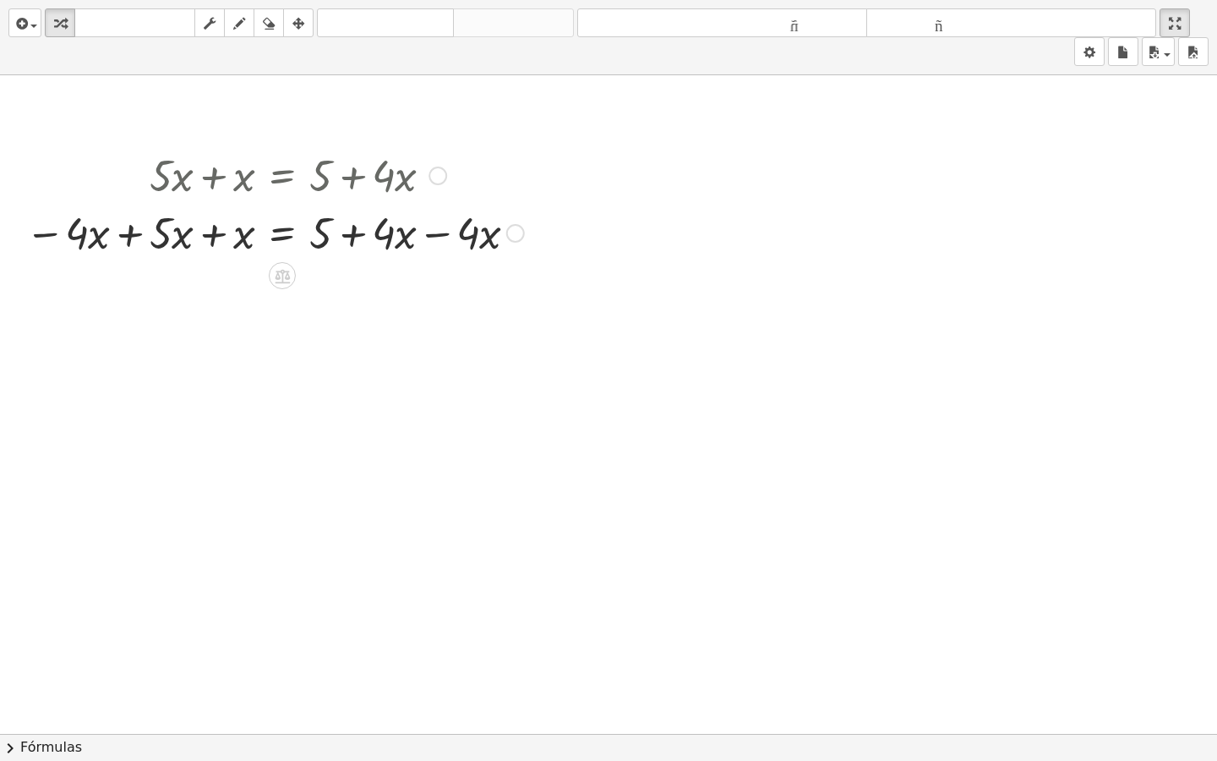
click at [512, 234] on div at bounding box center [515, 233] width 19 height 19
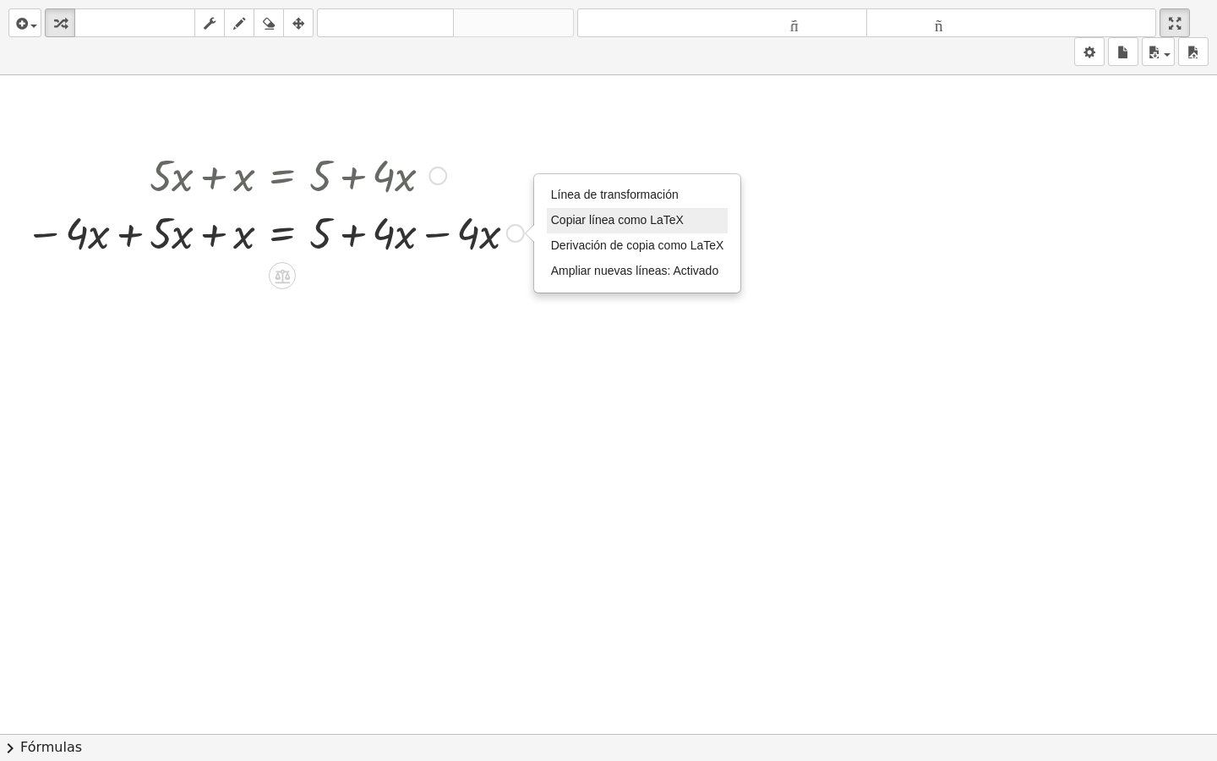
click at [584, 221] on font "Copiar línea como LaTeX" at bounding box center [617, 220] width 133 height 14
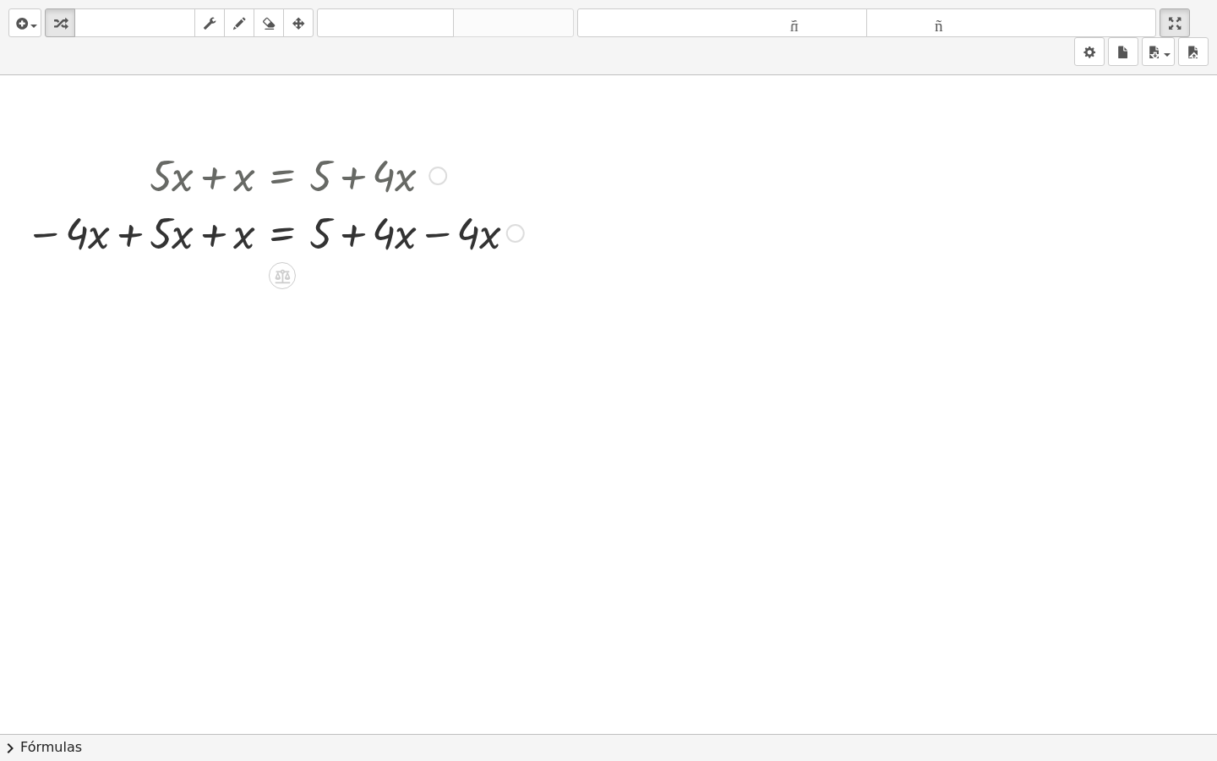
click at [512, 235] on div "Copiado done" at bounding box center [515, 233] width 19 height 19
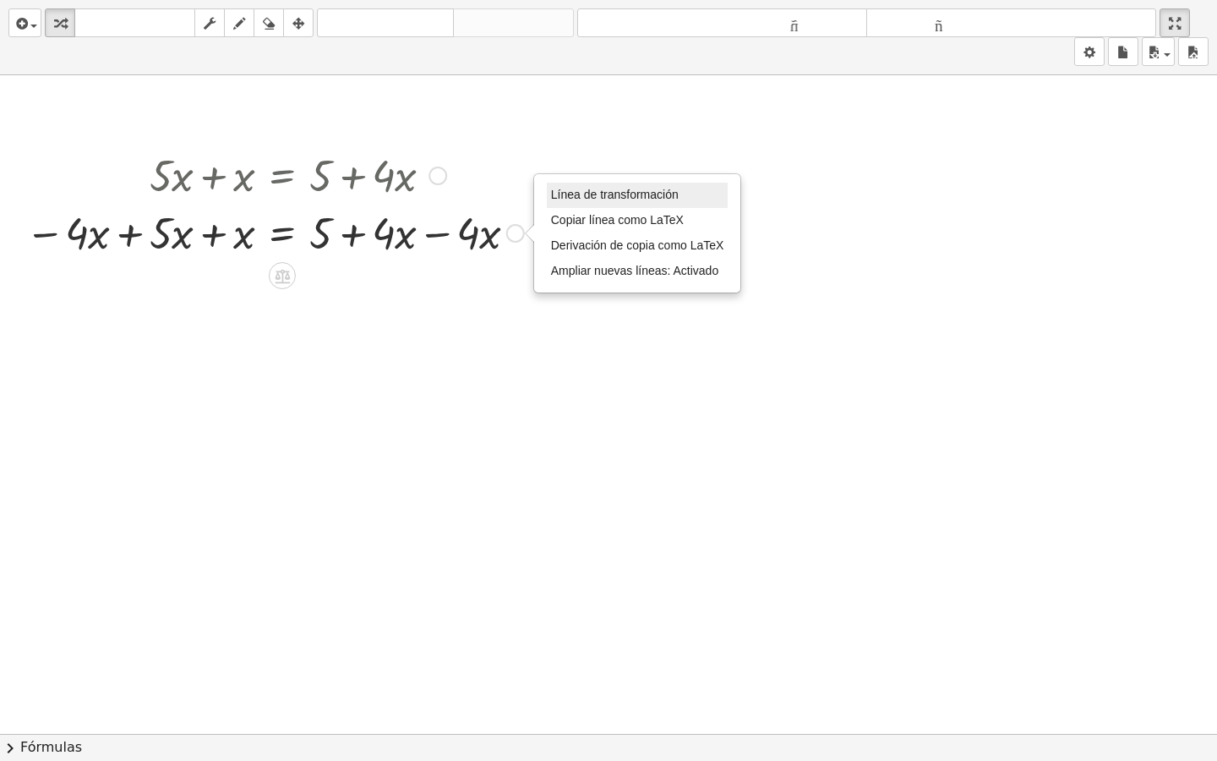
click at [574, 204] on li "Línea de transformación" at bounding box center [638, 195] width 182 height 25
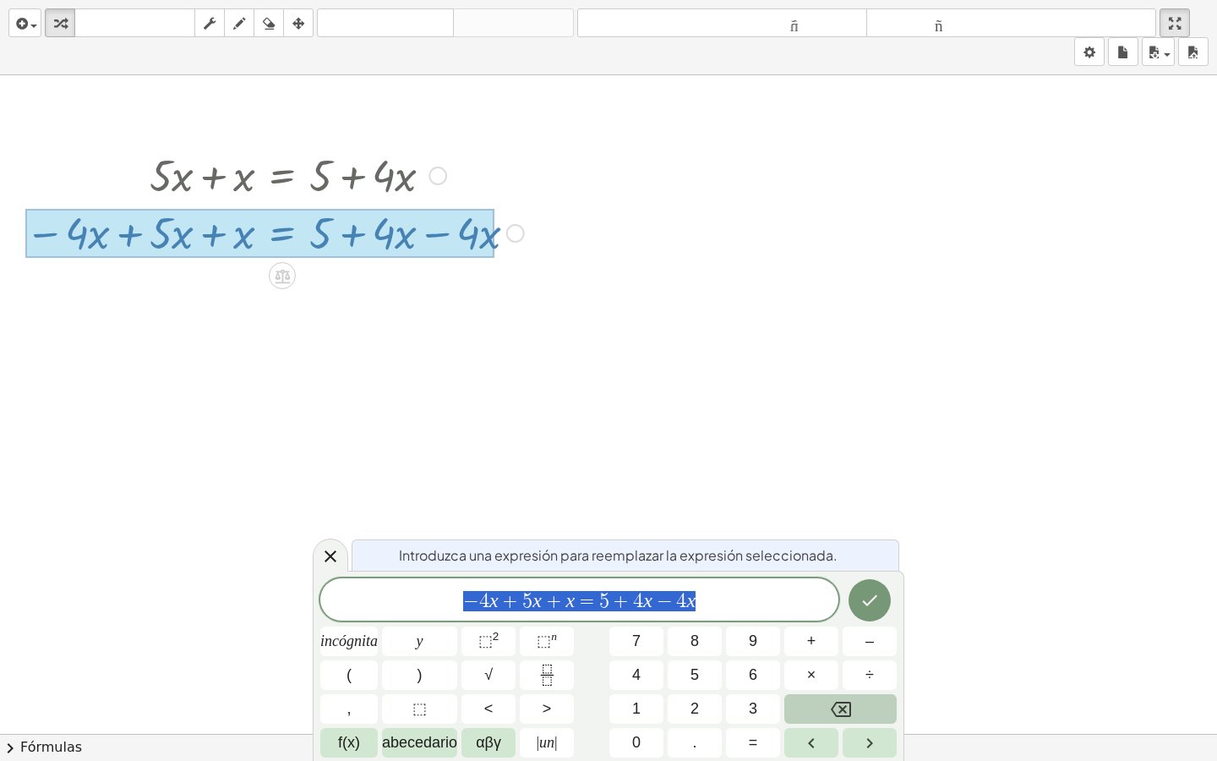
click at [804, 501] on button "Retroceso" at bounding box center [840, 709] width 112 height 30
click at [873, 501] on icon "Hecho" at bounding box center [870, 600] width 20 height 20
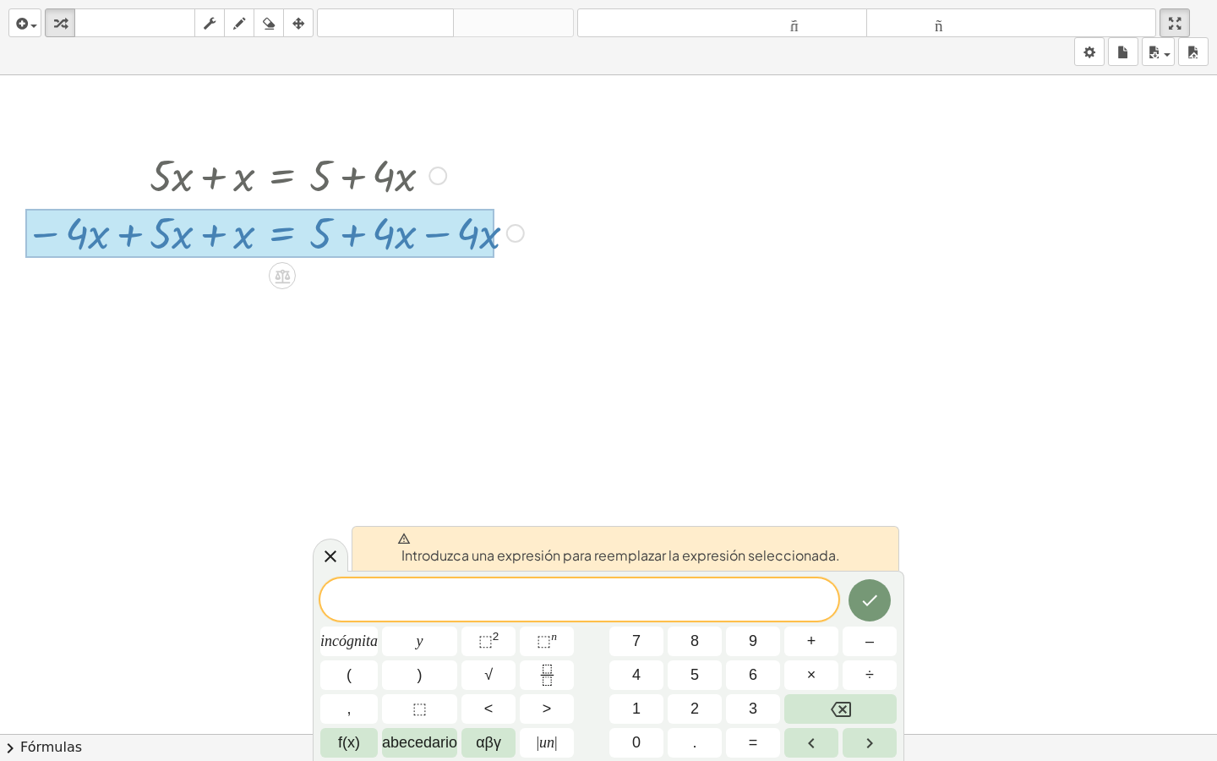
click at [819, 488] on div at bounding box center [608, 733] width 1217 height 1317
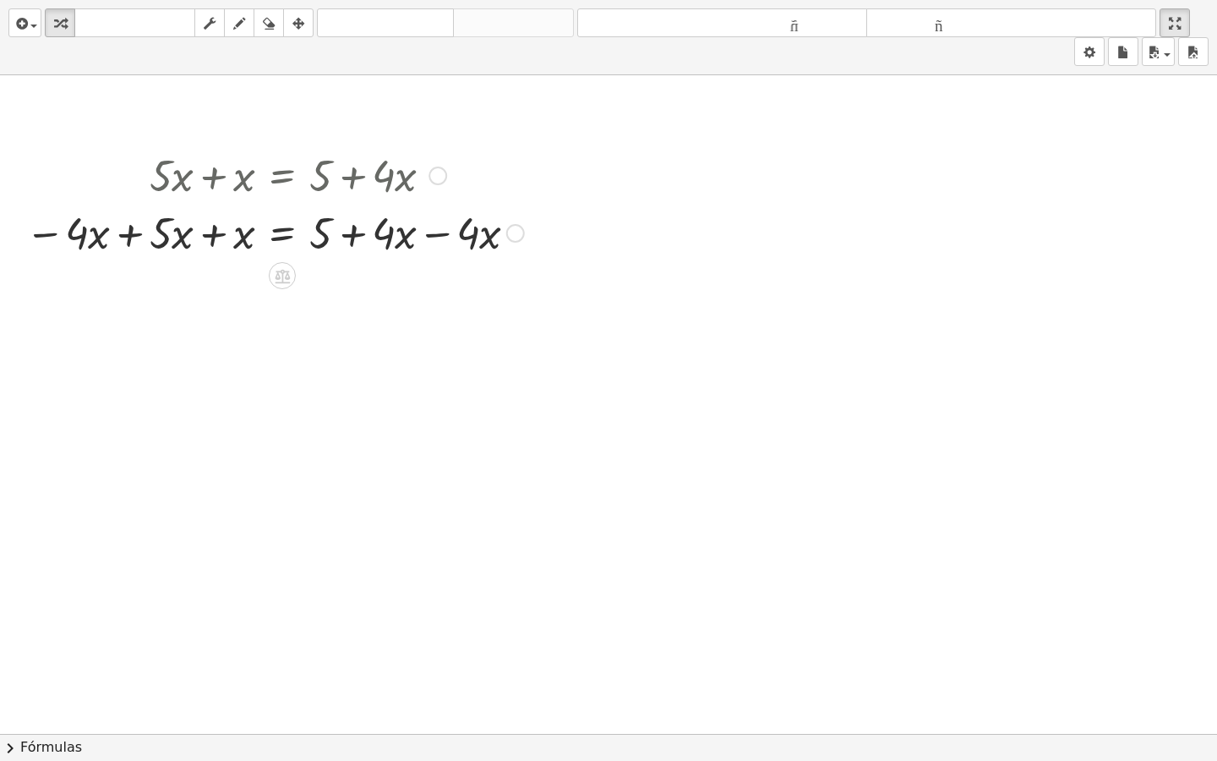
click at [437, 182] on div at bounding box center [438, 176] width 19 height 19
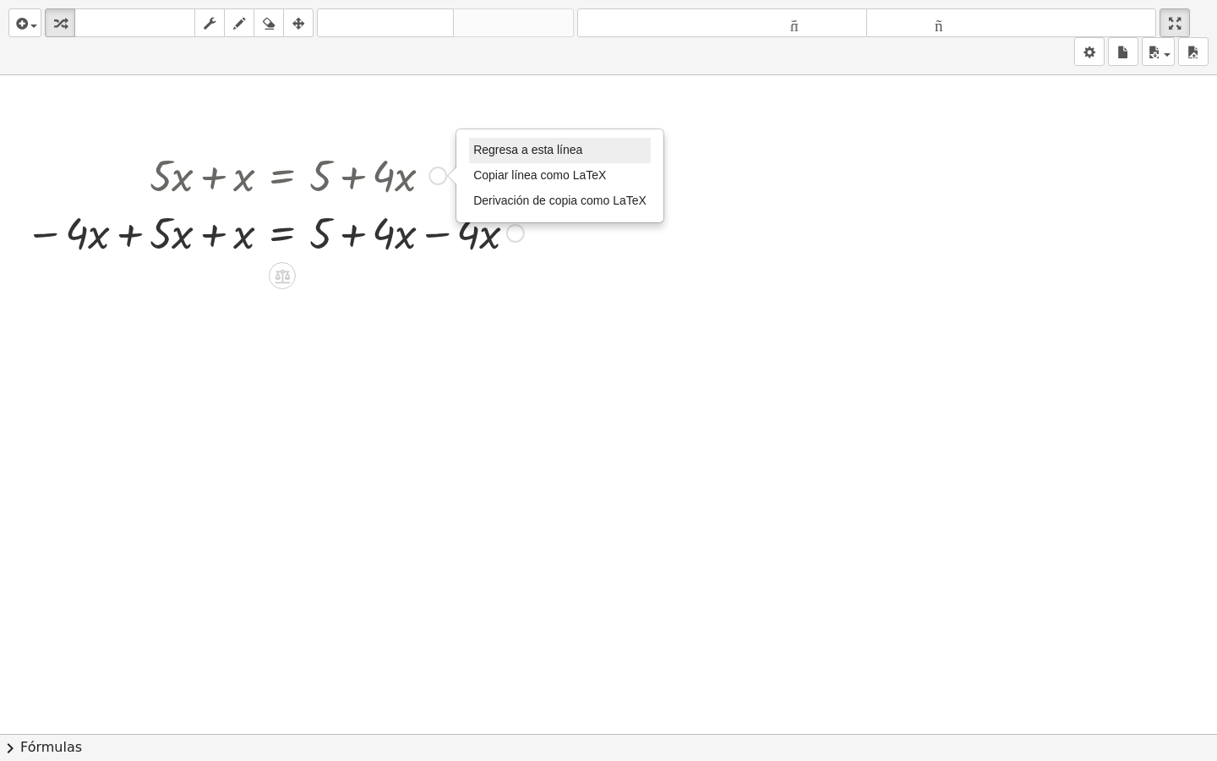
click at [516, 150] on font "Regresa a esta línea" at bounding box center [527, 150] width 109 height 14
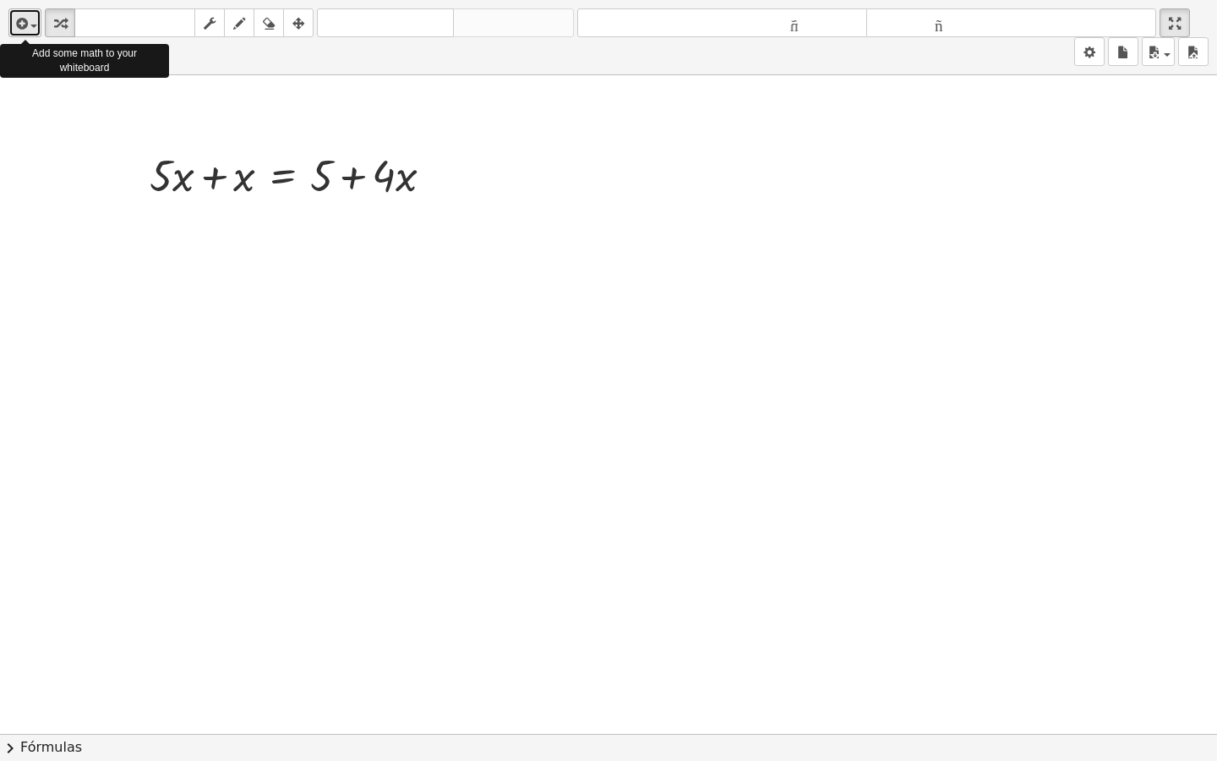
click at [31, 28] on div "button" at bounding box center [25, 23] width 25 height 20
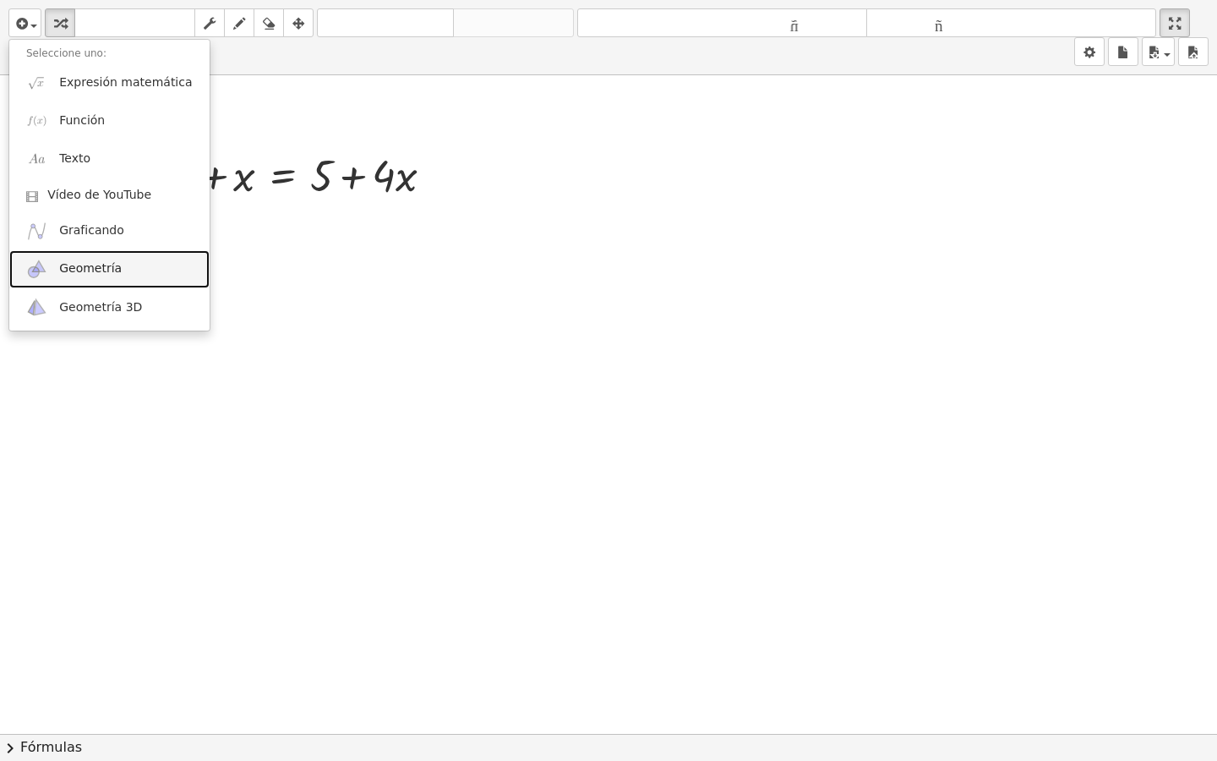
click at [101, 271] on font "Geometría" at bounding box center [90, 268] width 63 height 14
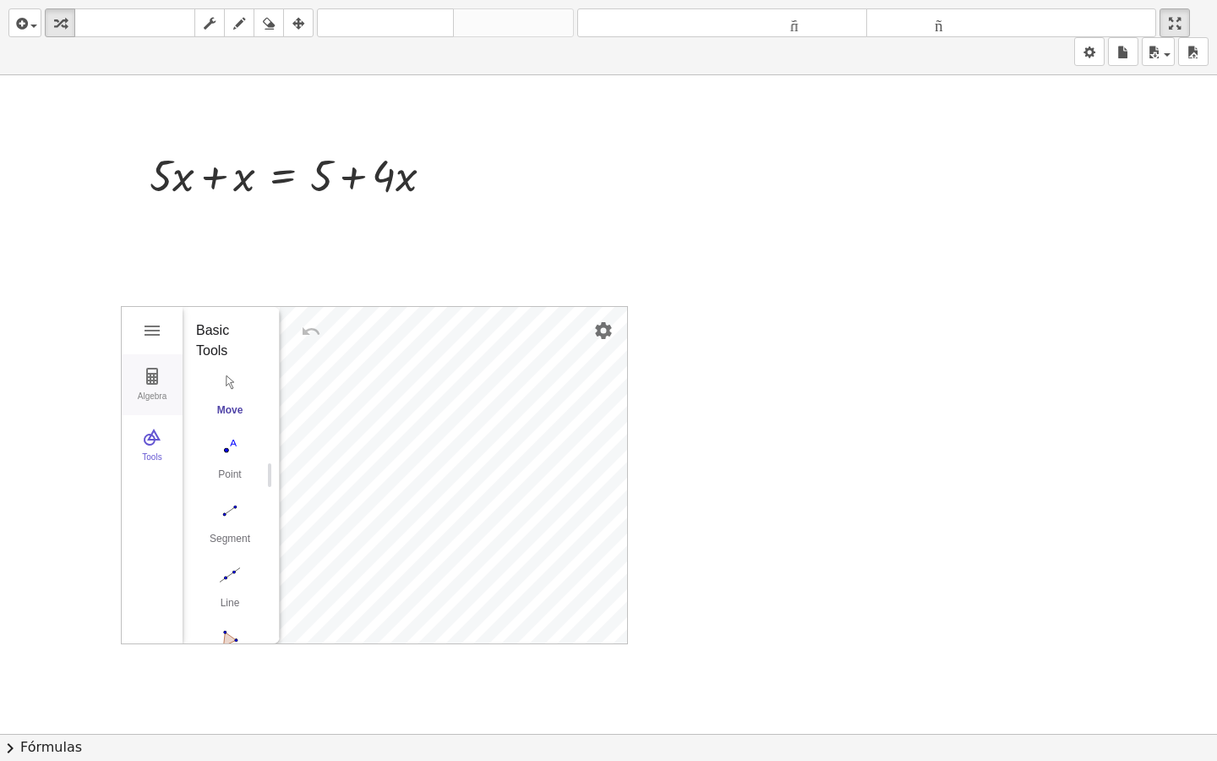
click at [156, 387] on button "Algebra" at bounding box center [152, 384] width 61 height 61
click at [163, 438] on button "Tools" at bounding box center [152, 445] width 61 height 61
click at [224, 501] on img "Segment. Select two points or positions" at bounding box center [230, 510] width 68 height 27
